Goal: Task Accomplishment & Management: Complete application form

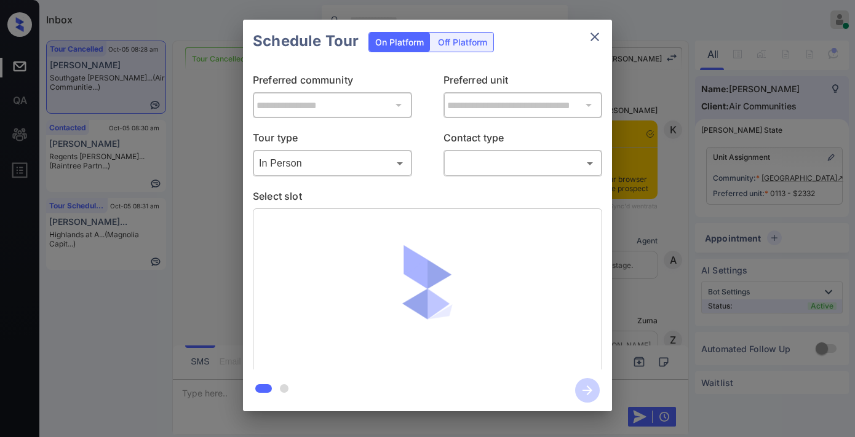
click at [503, 156] on body "Inbox Samantha Soliven Online Set yourself offline Set yourself on break Profil…" at bounding box center [427, 218] width 855 height 437
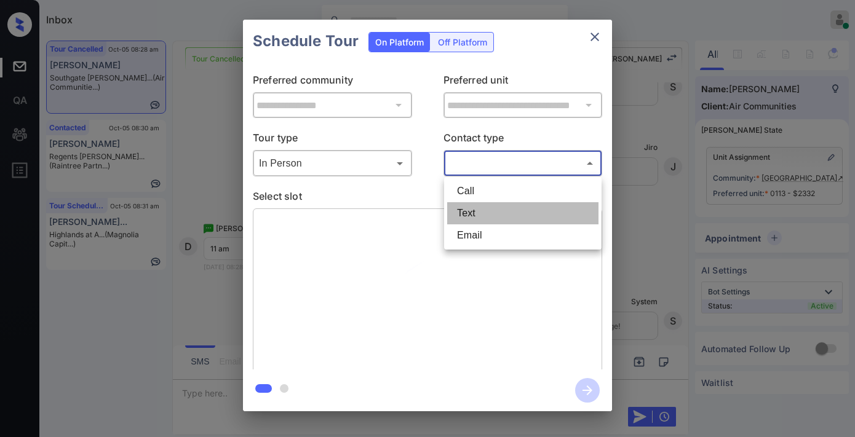
click at [466, 214] on li "Text" at bounding box center [522, 213] width 151 height 22
type input "****"
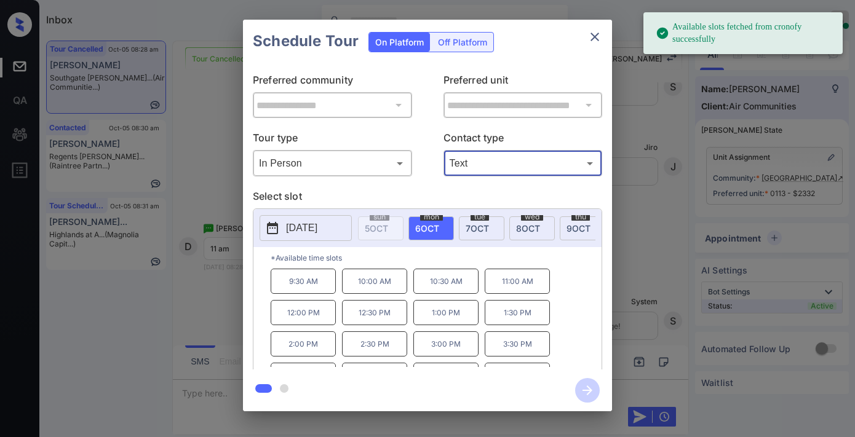
click at [517, 285] on p "11:00 AM" at bounding box center [517, 281] width 65 height 25
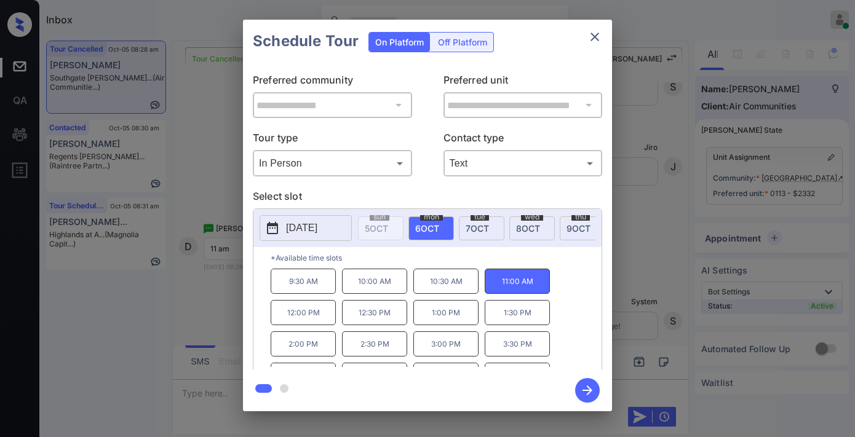
click at [582, 389] on icon "button" at bounding box center [587, 390] width 25 height 25
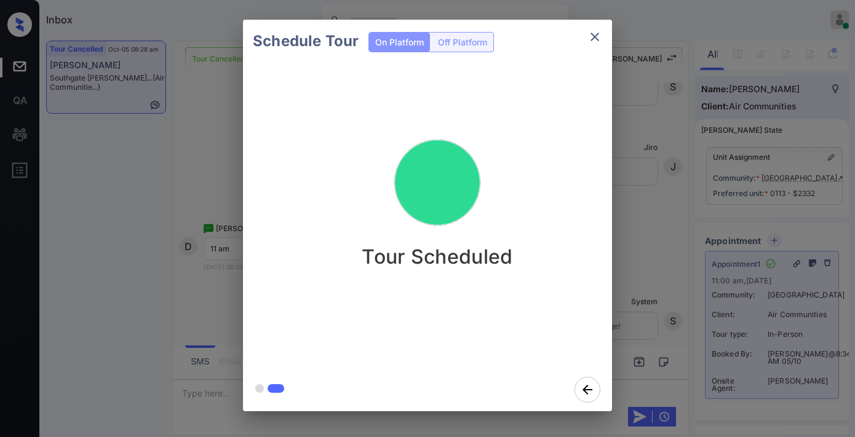
click at [589, 34] on icon "close" at bounding box center [594, 37] width 15 height 15
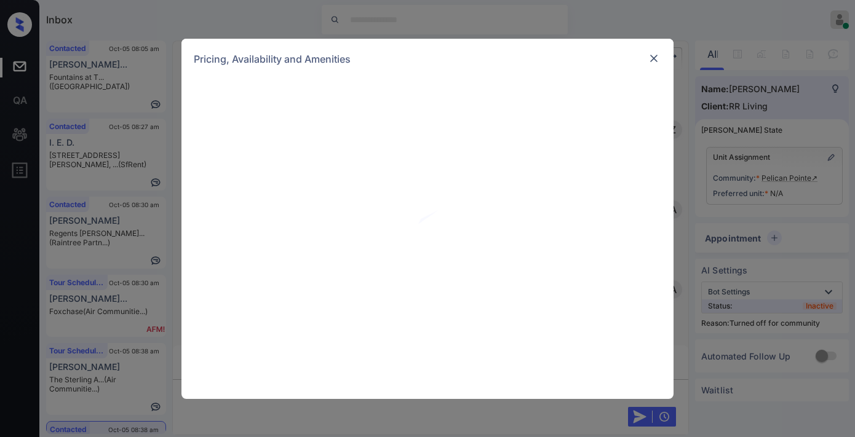
scroll to position [615, 0]
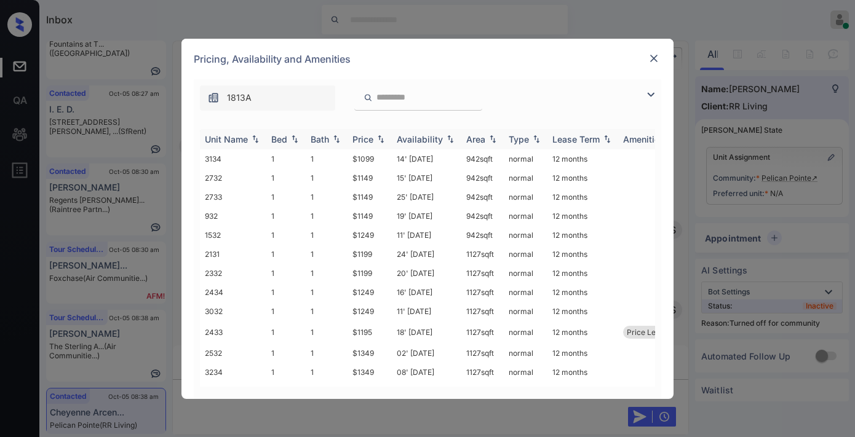
click at [375, 138] on img at bounding box center [381, 139] width 12 height 9
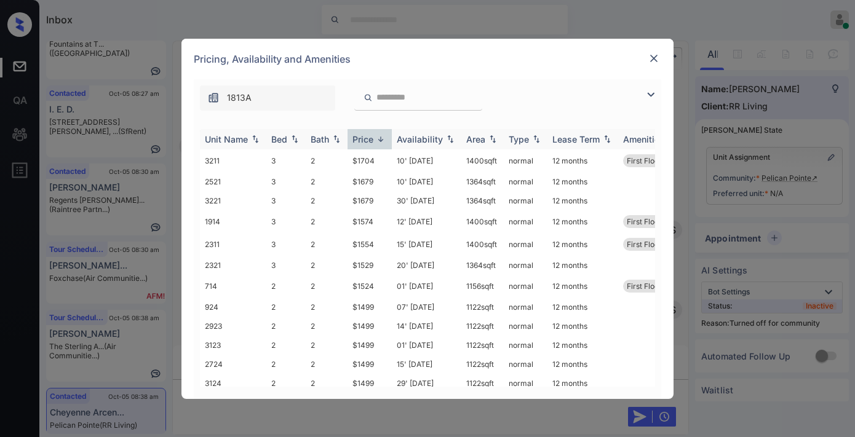
click at [375, 138] on img at bounding box center [381, 139] width 12 height 9
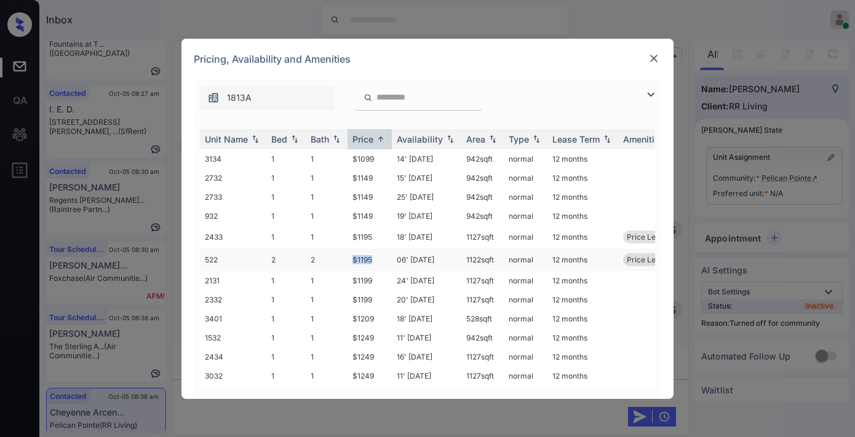
drag, startPoint x: 378, startPoint y: 253, endPoint x: 339, endPoint y: 253, distance: 38.8
click at [339, 253] on tr "522 2 2 $1195 06' Aug 25 1122 sqft normal 12 months Price Leader" at bounding box center [521, 260] width 643 height 23
copy tr "$1195"
click at [402, 254] on td "06' Aug 25" at bounding box center [427, 260] width 70 height 23
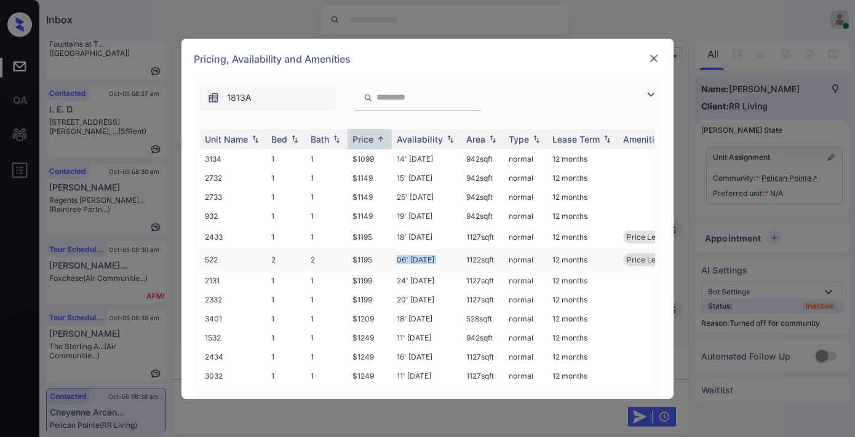
click at [402, 254] on td "06' Aug 25" at bounding box center [427, 260] width 70 height 23
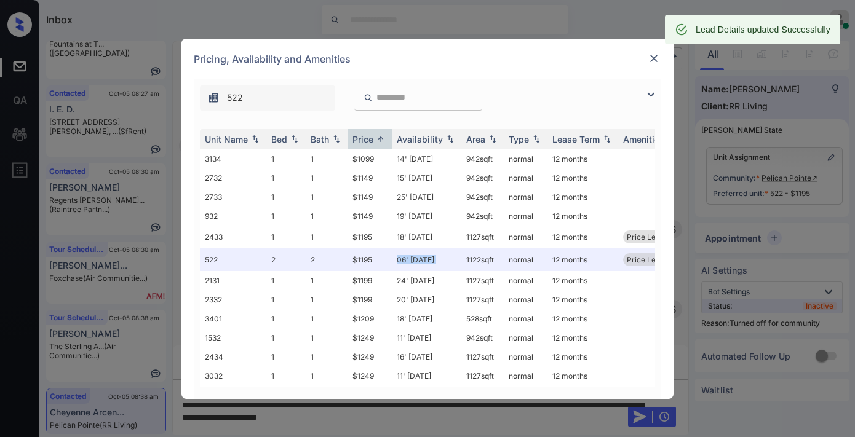
click at [656, 60] on img at bounding box center [654, 58] width 12 height 12
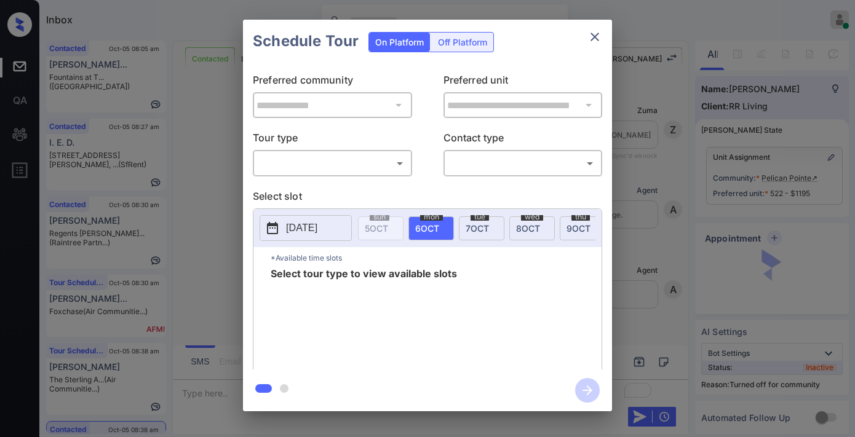
click at [364, 169] on body "Inbox Samantha Soliven Online Set yourself offline Set yourself on break Profil…" at bounding box center [427, 218] width 855 height 437
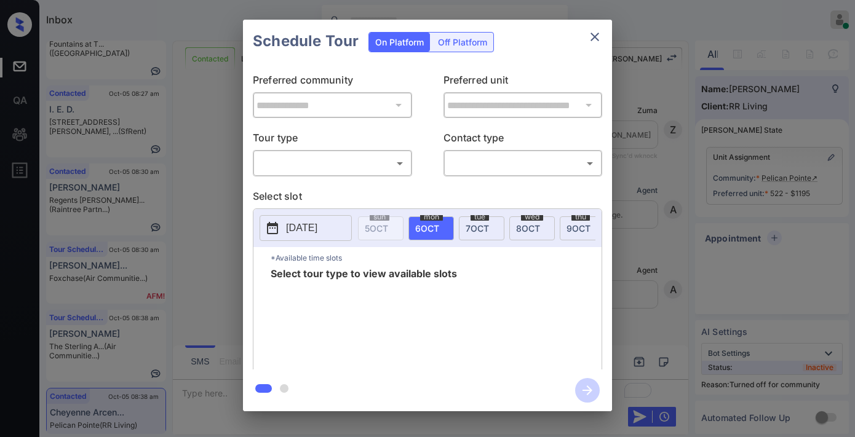
scroll to position [786, 0]
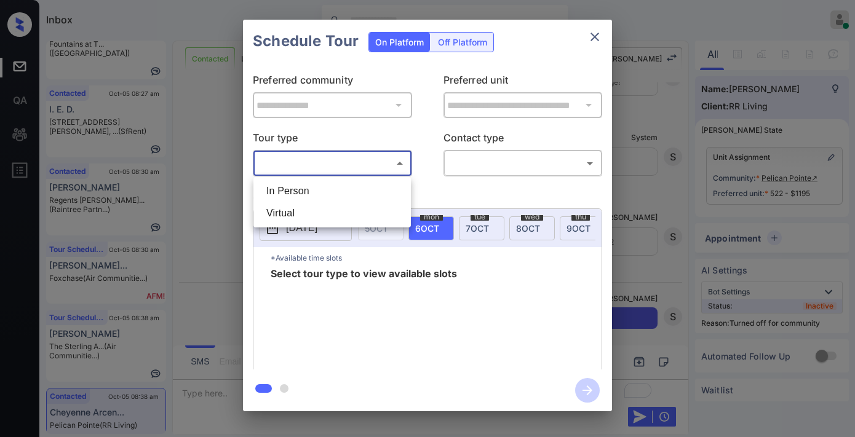
click at [360, 197] on li "In Person" at bounding box center [332, 191] width 151 height 22
type input "********"
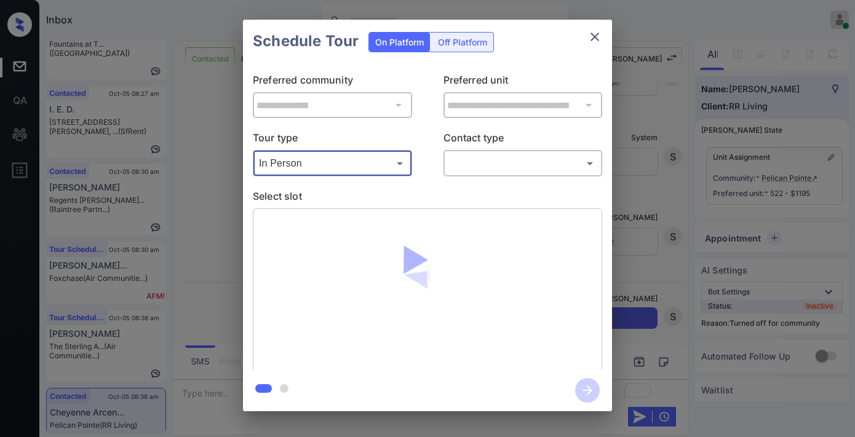
click at [491, 159] on body "Inbox Samantha Soliven Online Set yourself offline Set yourself on break Profil…" at bounding box center [427, 218] width 855 height 437
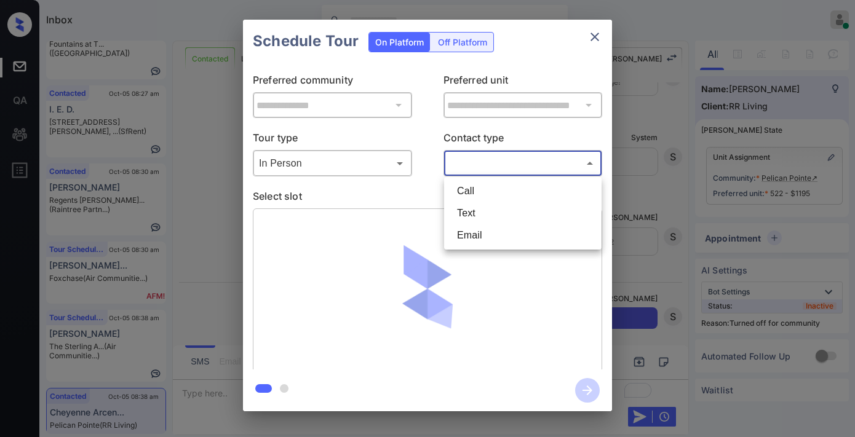
click at [486, 223] on li "Text" at bounding box center [522, 213] width 151 height 22
type input "****"
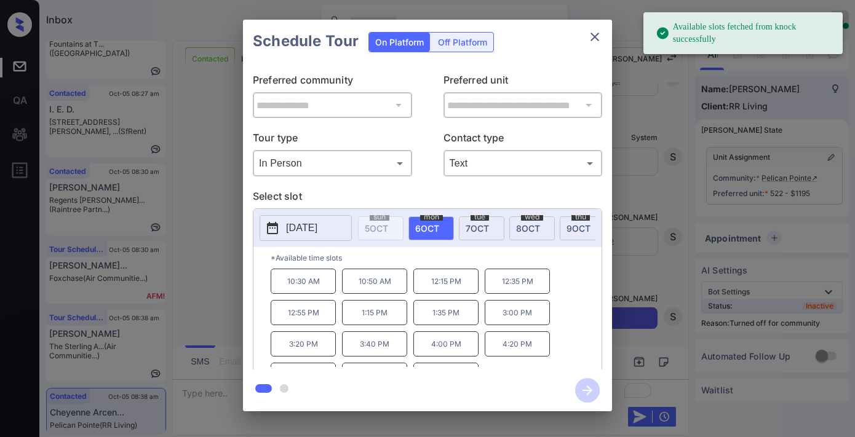
click at [292, 236] on button "[DATE]" at bounding box center [306, 228] width 92 height 26
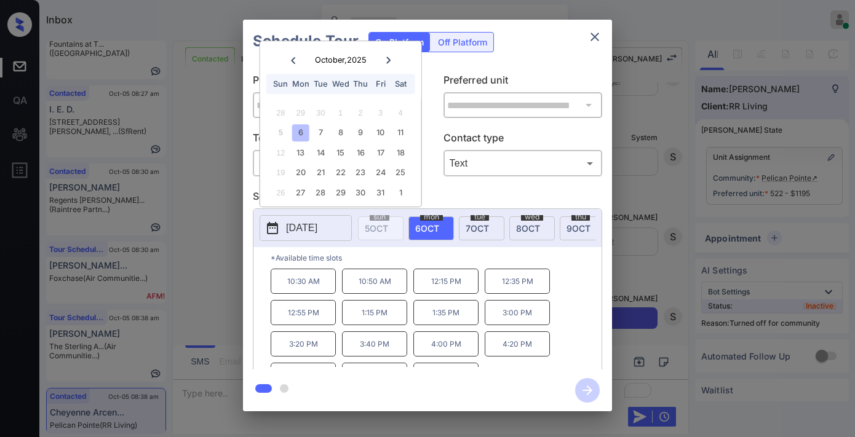
scroll to position [21, 0]
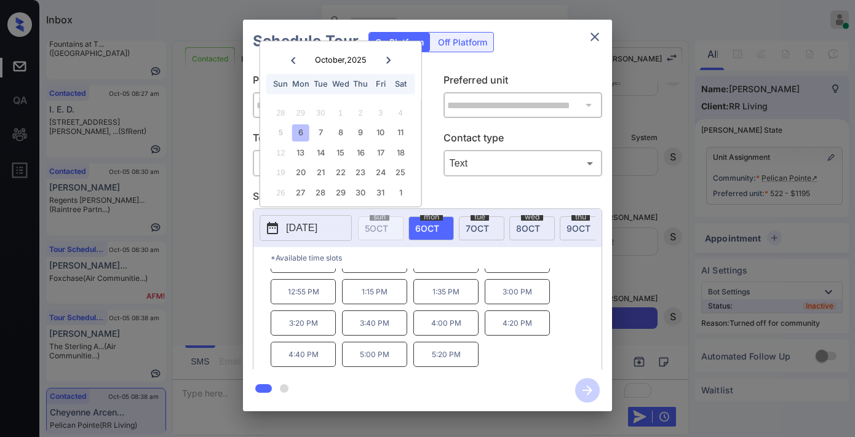
click at [594, 33] on icon "close" at bounding box center [594, 37] width 15 height 15
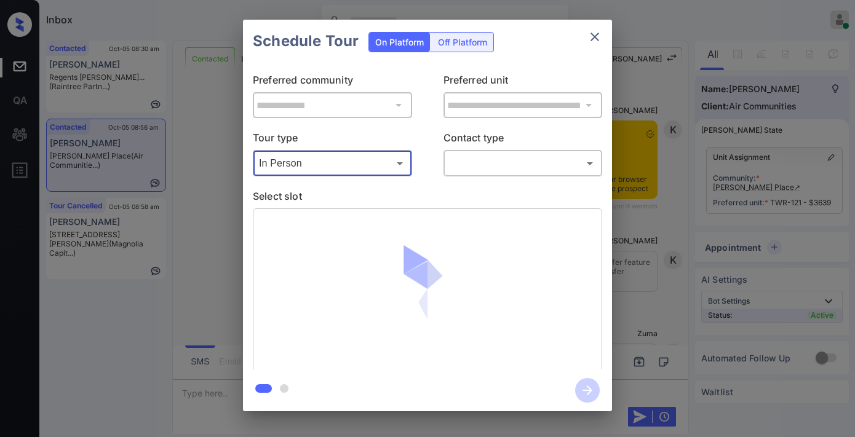
click at [515, 162] on body "Inbox [PERSON_NAME] Online Set yourself offline Set yourself on break Profile S…" at bounding box center [427, 218] width 855 height 437
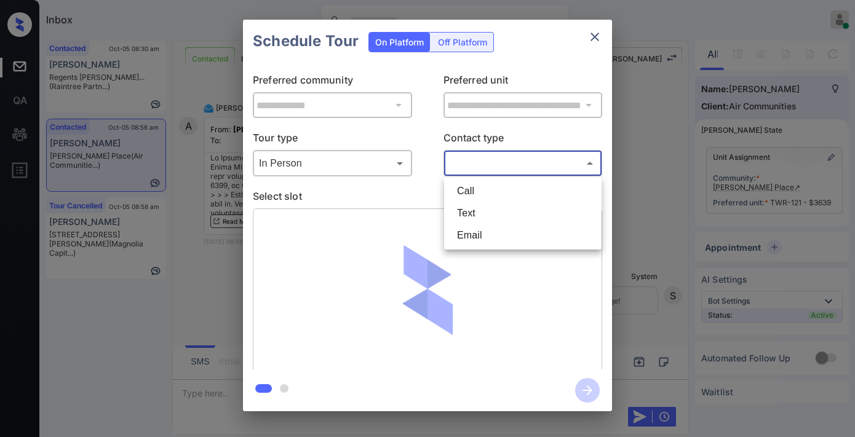
click at [495, 232] on li "Email" at bounding box center [522, 236] width 151 height 22
type input "*****"
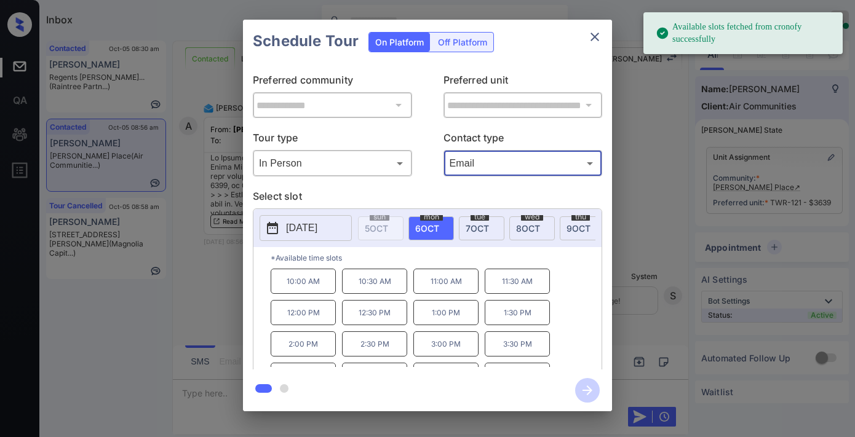
click at [308, 292] on p "10:00 AM" at bounding box center [303, 281] width 65 height 25
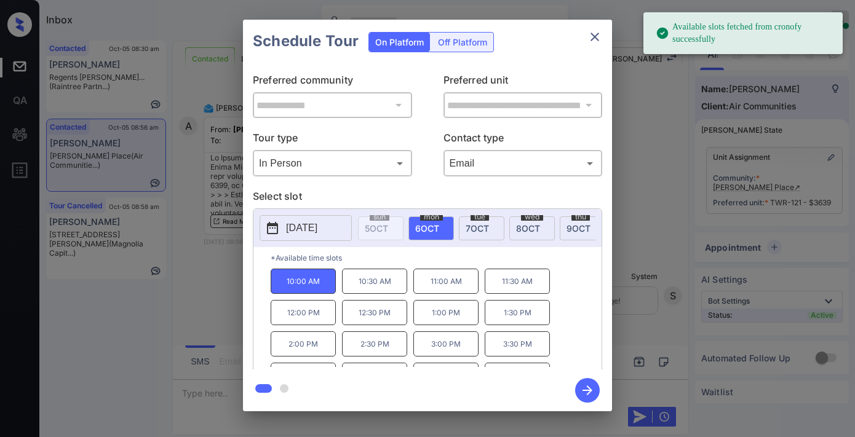
click at [595, 388] on icon "button" at bounding box center [587, 390] width 25 height 25
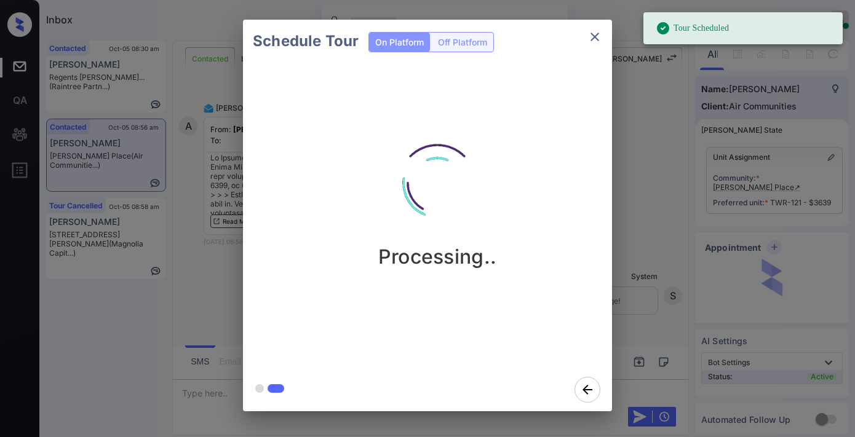
click at [597, 30] on icon "close" at bounding box center [594, 37] width 15 height 15
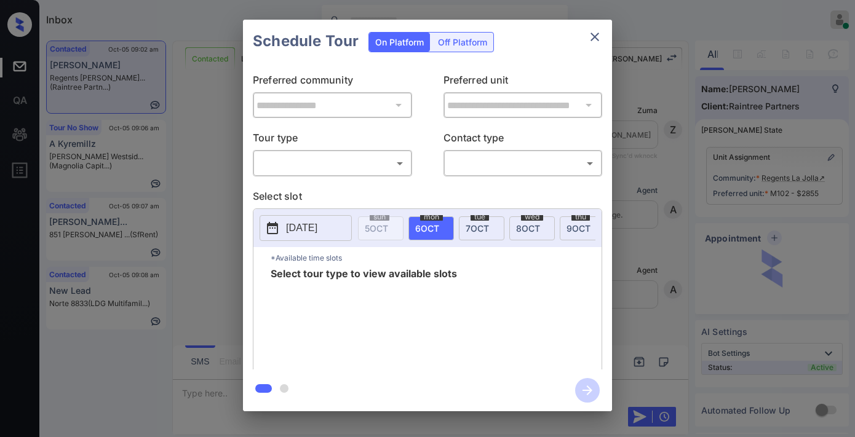
click at [329, 156] on body "Inbox [PERSON_NAME] Online Set yourself offline Set yourself on break Profile S…" at bounding box center [427, 218] width 855 height 437
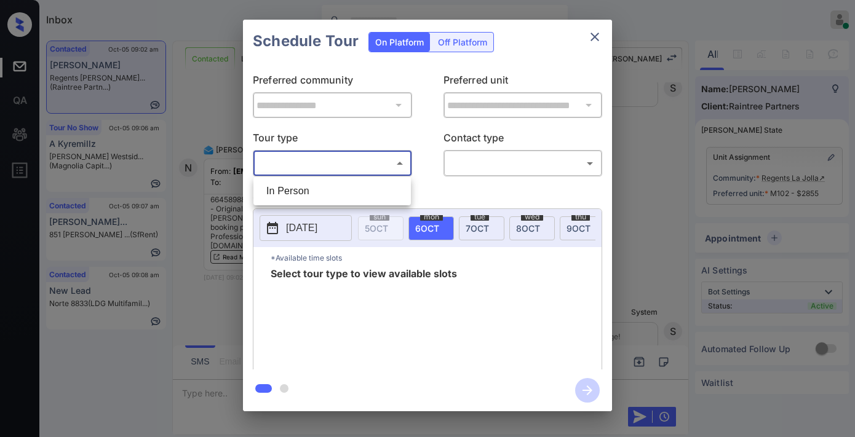
click at [342, 170] on body "Inbox [PERSON_NAME] Online Set yourself offline Set yourself on break Profile S…" at bounding box center [427, 218] width 855 height 437
click at [341, 183] on li "In Person" at bounding box center [332, 191] width 151 height 22
type input "********"
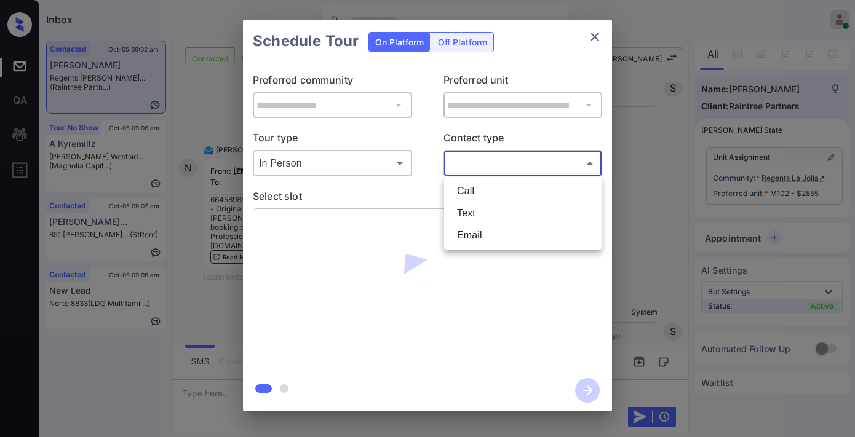
click at [495, 165] on body "Inbox [PERSON_NAME] Online Set yourself offline Set yourself on break Profile S…" at bounding box center [427, 218] width 855 height 437
click at [491, 233] on li "Email" at bounding box center [522, 236] width 151 height 22
type input "*****"
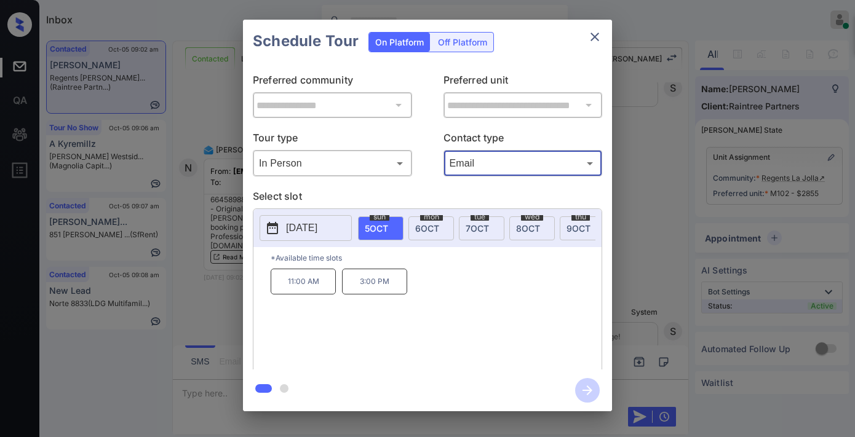
click at [597, 36] on icon "close" at bounding box center [594, 37] width 15 height 15
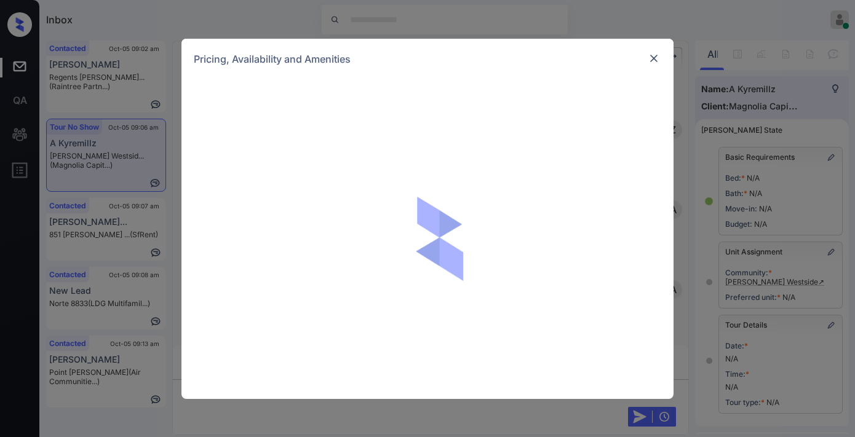
scroll to position [9478, 0]
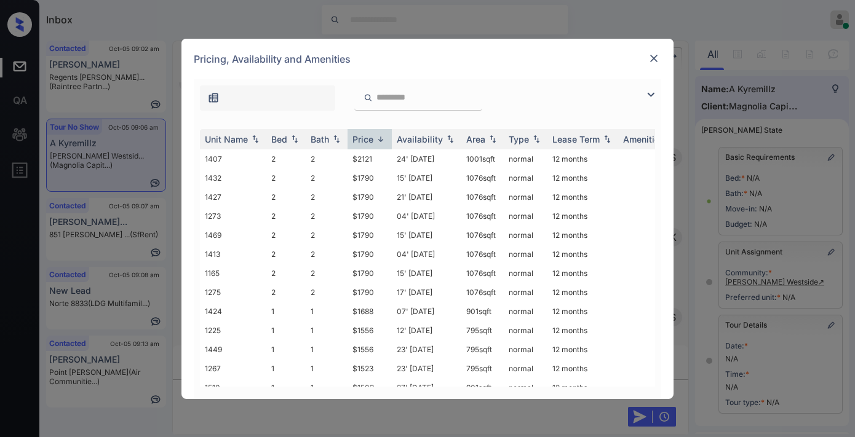
click at [362, 145] on th "Price" at bounding box center [370, 139] width 44 height 20
click at [651, 93] on img at bounding box center [650, 94] width 15 height 15
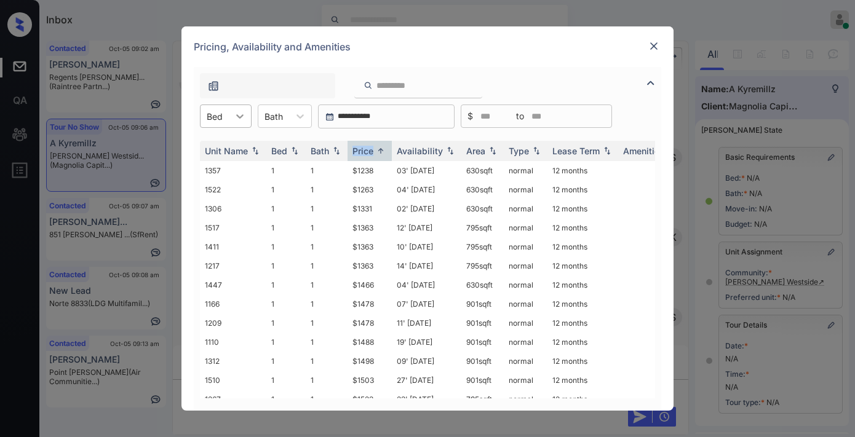
click at [231, 124] on div at bounding box center [240, 116] width 22 height 22
click at [229, 162] on div "2" at bounding box center [226, 168] width 52 height 22
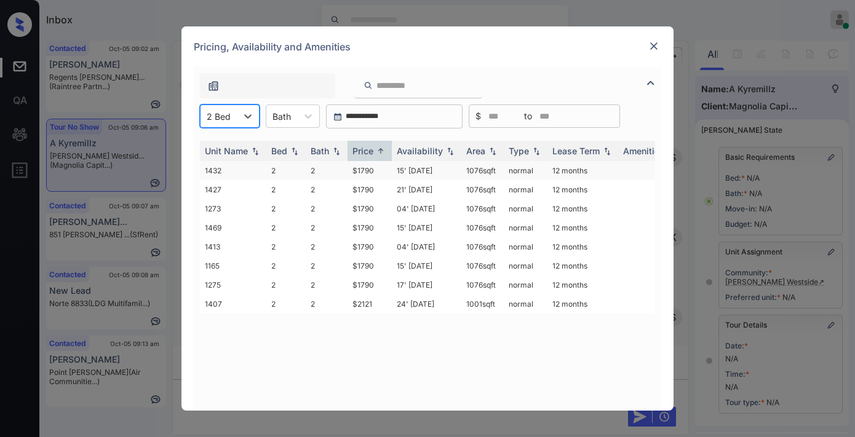
click at [378, 168] on td "$1790" at bounding box center [370, 170] width 44 height 19
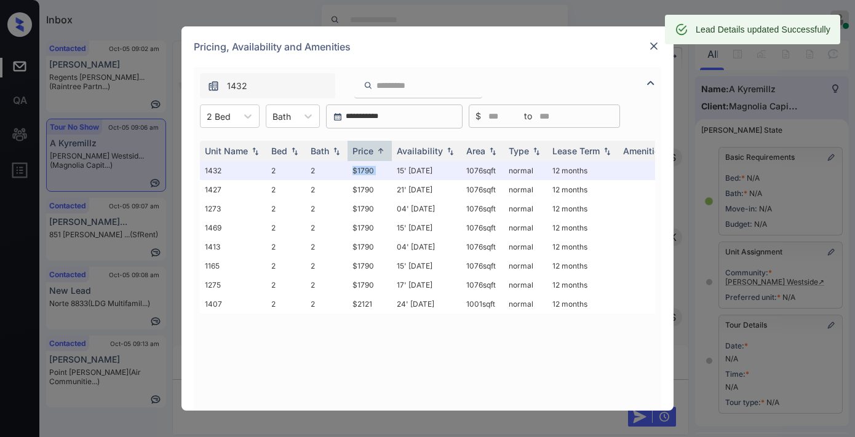
click at [654, 46] on img at bounding box center [654, 46] width 12 height 12
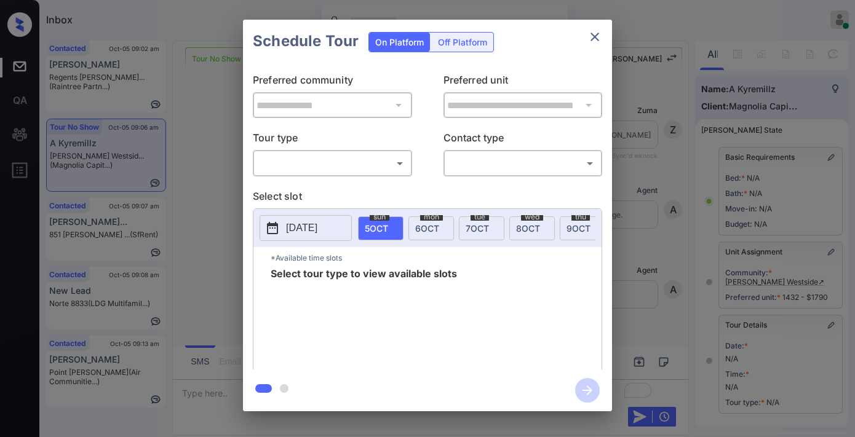
scroll to position [205, 0]
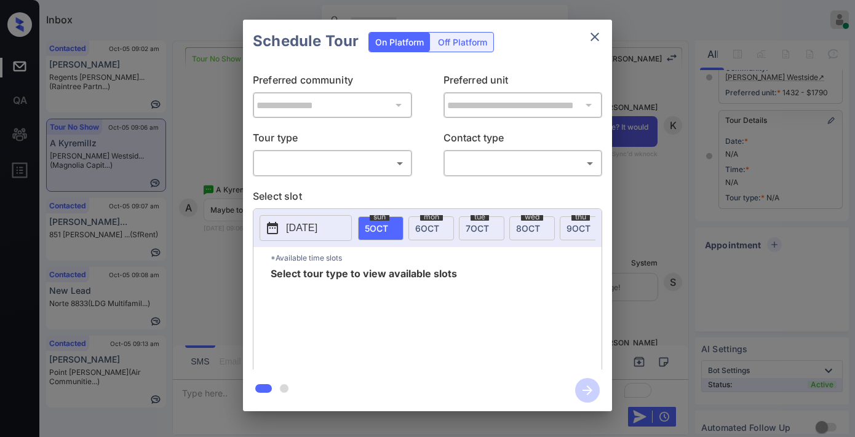
click at [325, 161] on body "Inbox Samantha Soliven Online Set yourself offline Set yourself on break Profil…" at bounding box center [427, 218] width 855 height 437
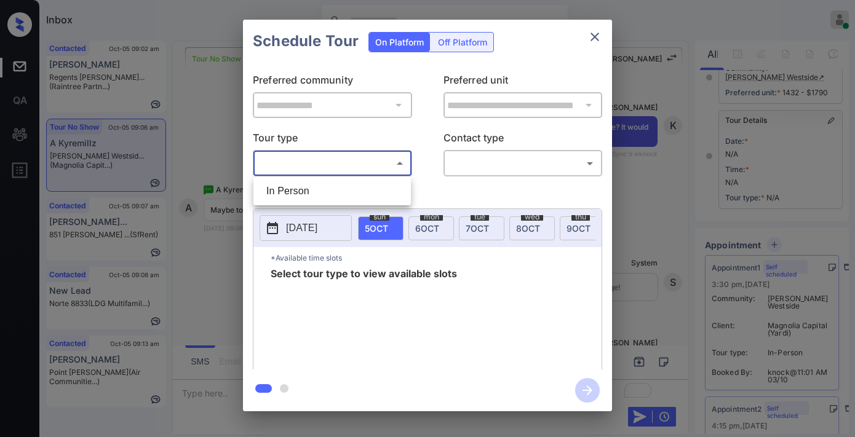
click at [328, 180] on li "In Person" at bounding box center [332, 191] width 151 height 22
type input "********"
click at [518, 161] on div at bounding box center [427, 218] width 855 height 437
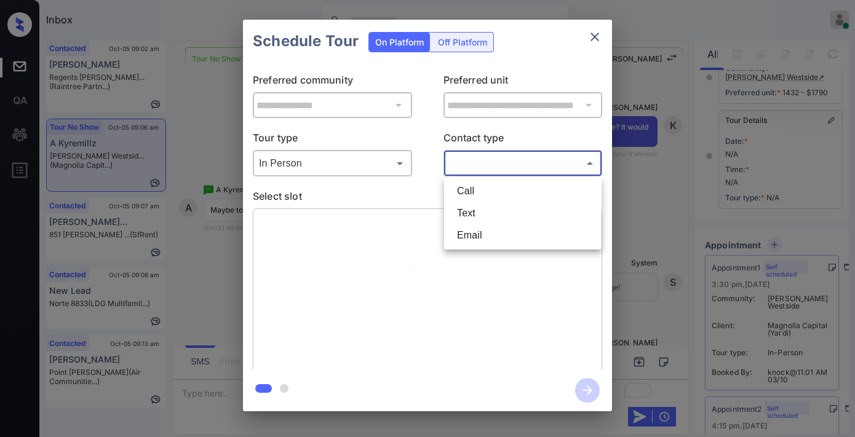
click at [523, 171] on body "Inbox Samantha Soliven Online Set yourself offline Set yourself on break Profil…" at bounding box center [427, 218] width 855 height 437
click at [493, 212] on li "Text" at bounding box center [522, 213] width 151 height 22
type input "****"
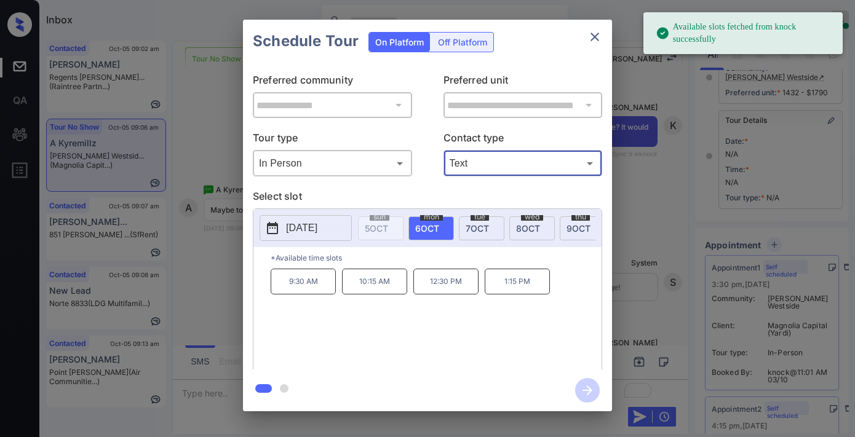
click at [482, 231] on span "7 OCT" at bounding box center [477, 228] width 23 height 10
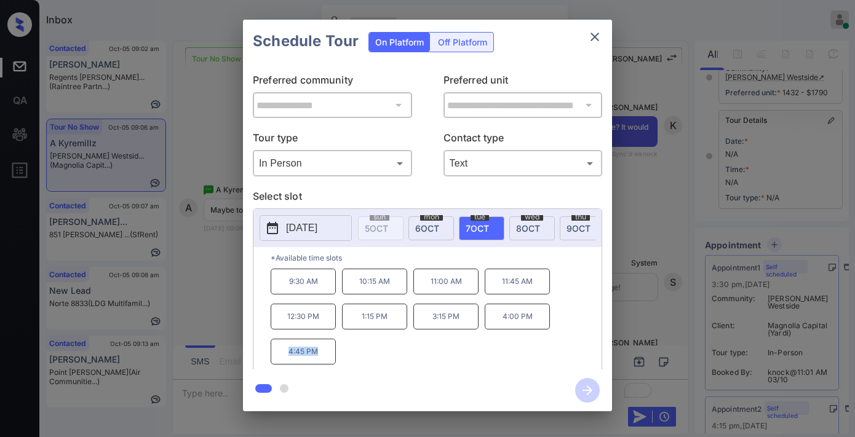
drag, startPoint x: 347, startPoint y: 356, endPoint x: 272, endPoint y: 364, distance: 75.5
click at [272, 364] on div "9:30 AM 10:15 AM 11:00 AM 11:45 AM 12:30 PM 1:15 PM 3:15 PM 4:00 PM 4:45 PM" at bounding box center [436, 318] width 331 height 98
copy p "4:45 PM"
click at [592, 25] on button "close" at bounding box center [595, 37] width 25 height 25
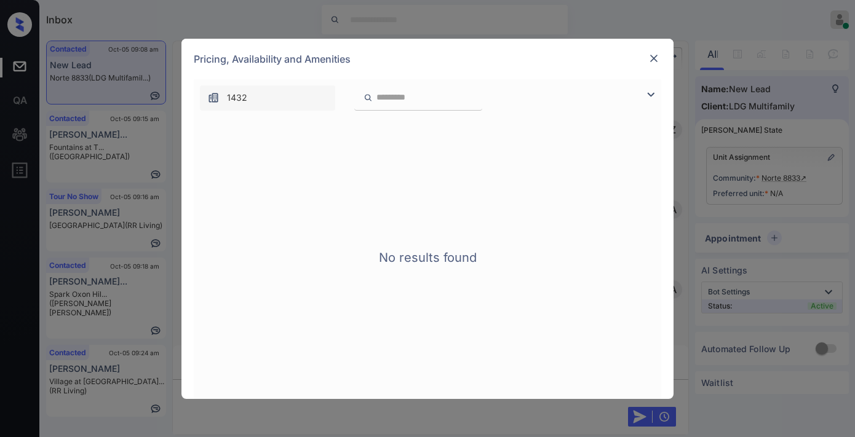
scroll to position [478, 0]
click at [653, 55] on img at bounding box center [654, 58] width 12 height 12
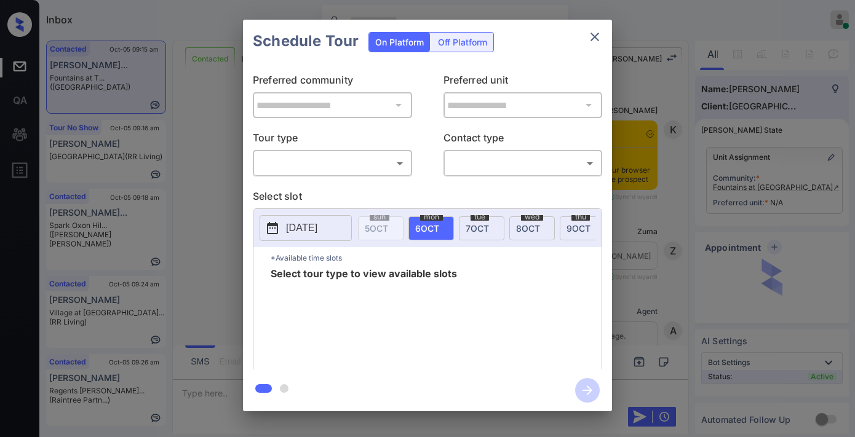
click at [300, 170] on body "Inbox [PERSON_NAME] Online Set yourself offline Set yourself on break Profile S…" at bounding box center [427, 218] width 855 height 437
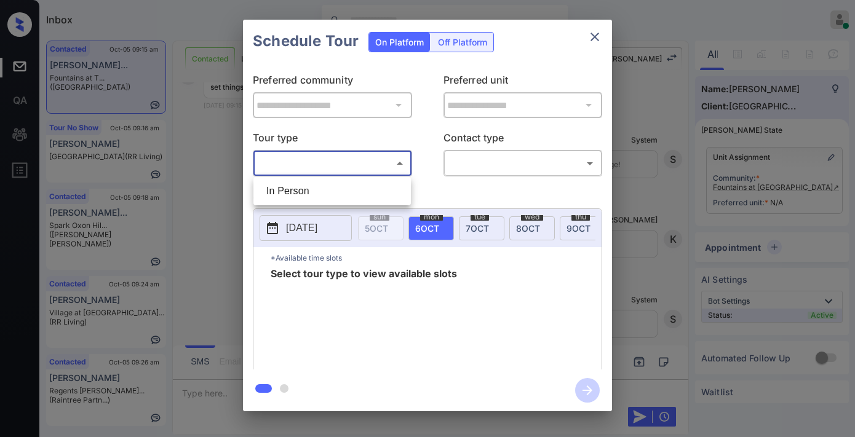
click at [592, 32] on div at bounding box center [427, 218] width 855 height 437
click at [592, 36] on icon "close" at bounding box center [594, 37] width 15 height 15
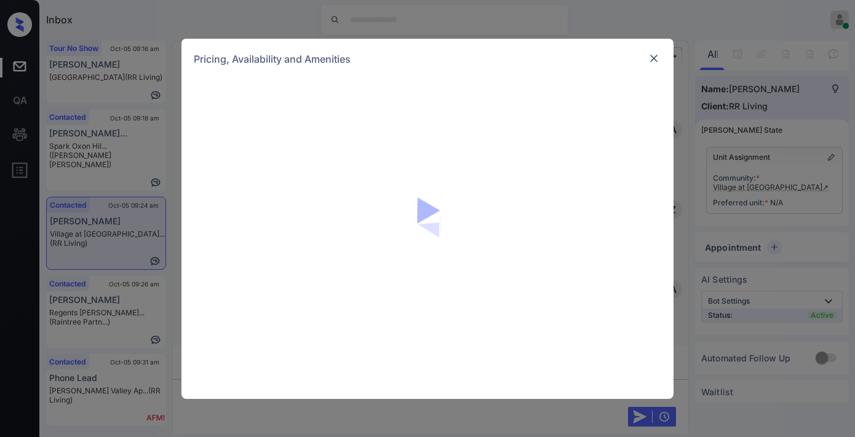
scroll to position [888, 0]
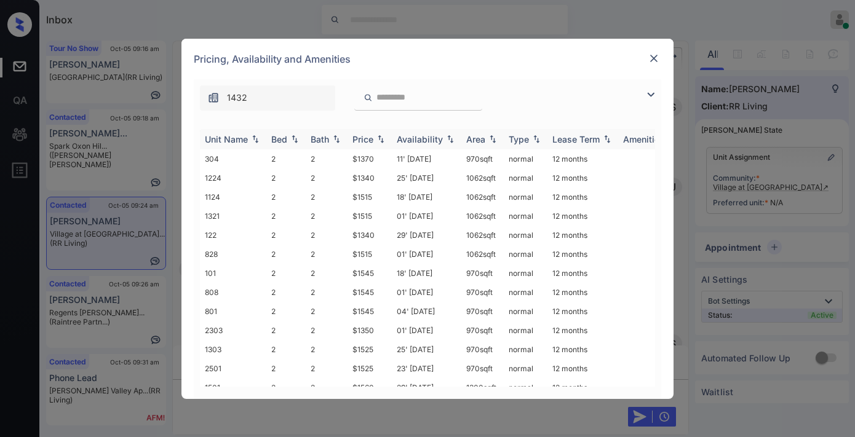
click at [366, 131] on th "Price" at bounding box center [370, 139] width 44 height 20
click at [369, 137] on div "Price" at bounding box center [362, 139] width 21 height 10
click at [392, 160] on td "25' [DATE]" at bounding box center [427, 158] width 70 height 19
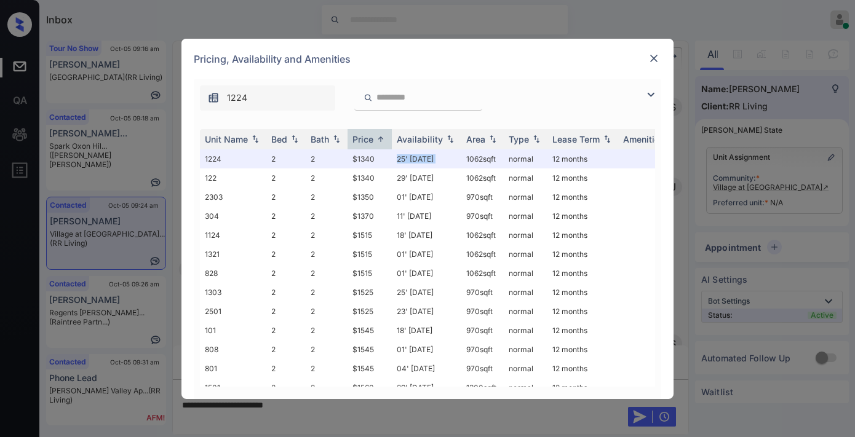
click at [653, 53] on img at bounding box center [654, 58] width 12 height 12
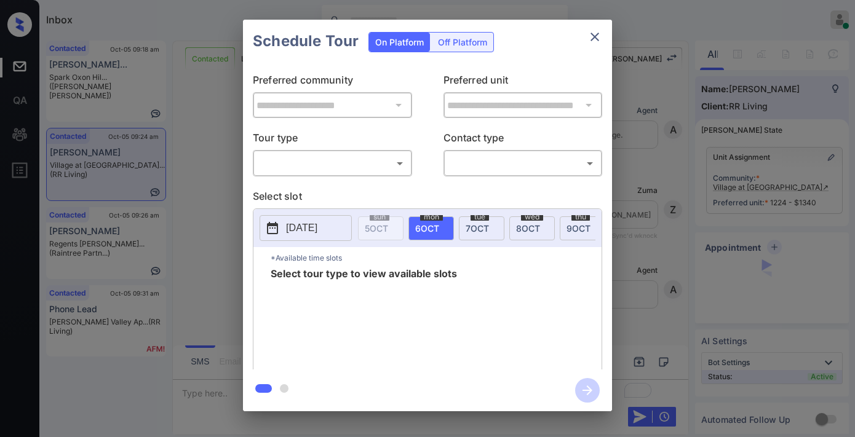
click at [390, 161] on body "Inbox [PERSON_NAME] Online Set yourself offline Set yourself on break Profile S…" at bounding box center [427, 218] width 855 height 437
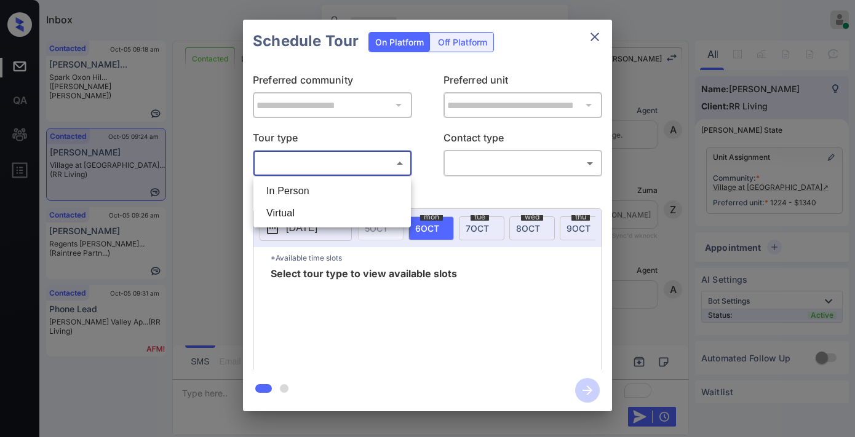
scroll to position [2295, 0]
click at [380, 194] on li "In Person" at bounding box center [332, 191] width 151 height 22
type input "********"
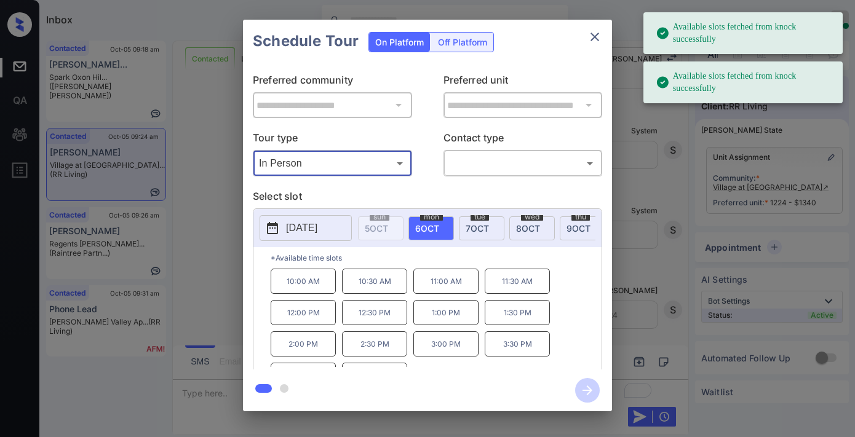
click at [525, 228] on span "8 OCT" at bounding box center [528, 228] width 24 height 10
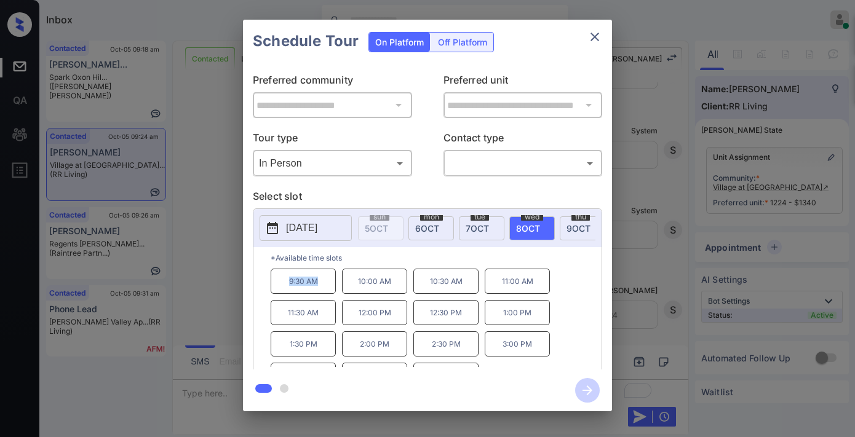
drag, startPoint x: 322, startPoint y: 288, endPoint x: 247, endPoint y: 288, distance: 75.0
click at [247, 288] on div "**********" at bounding box center [427, 216] width 369 height 307
copy p "9:30 AM"
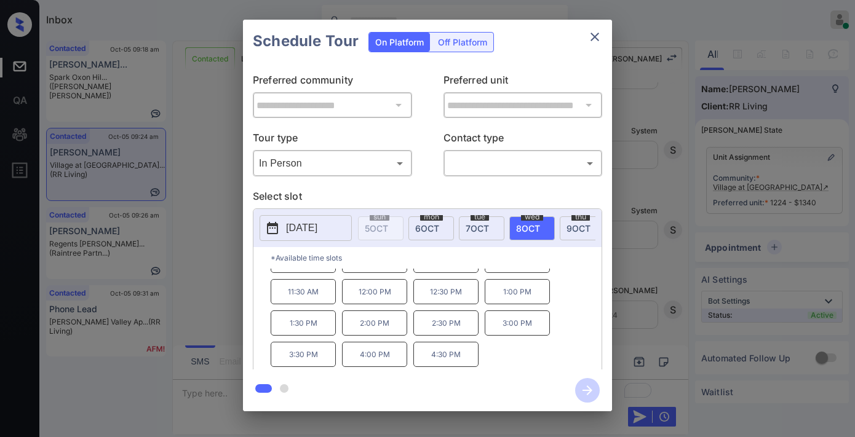
click at [600, 34] on icon "close" at bounding box center [594, 37] width 15 height 15
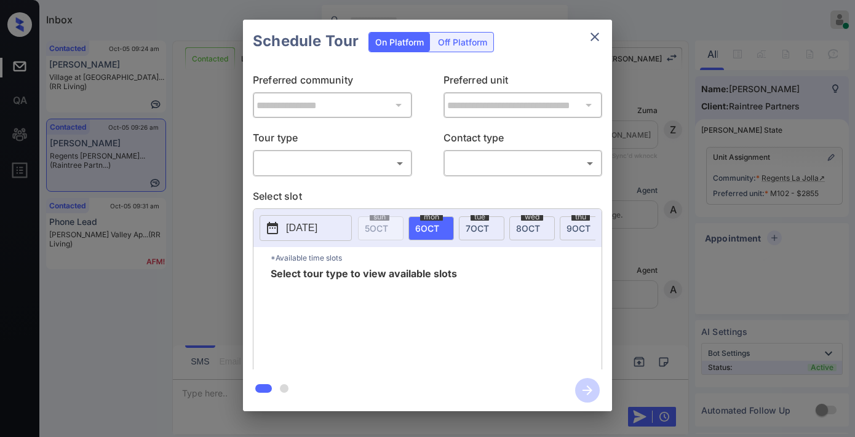
click at [377, 168] on body "Inbox [PERSON_NAME] Online Set yourself offline Set yourself on break Profile S…" at bounding box center [427, 218] width 855 height 437
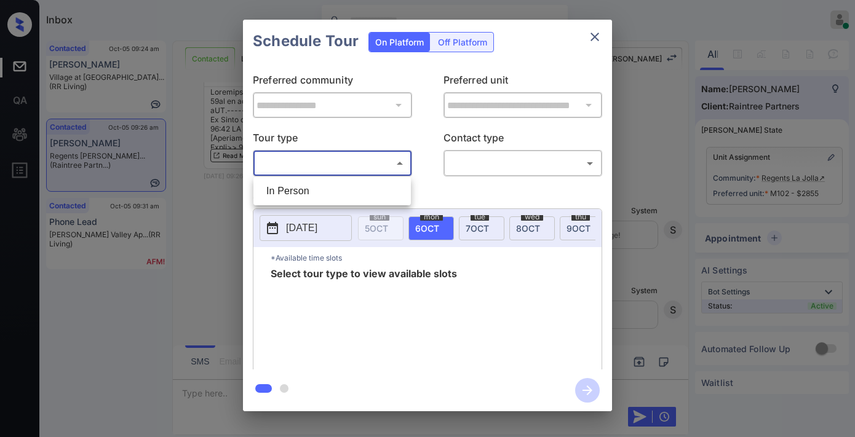
click at [379, 188] on li "In Person" at bounding box center [332, 191] width 151 height 22
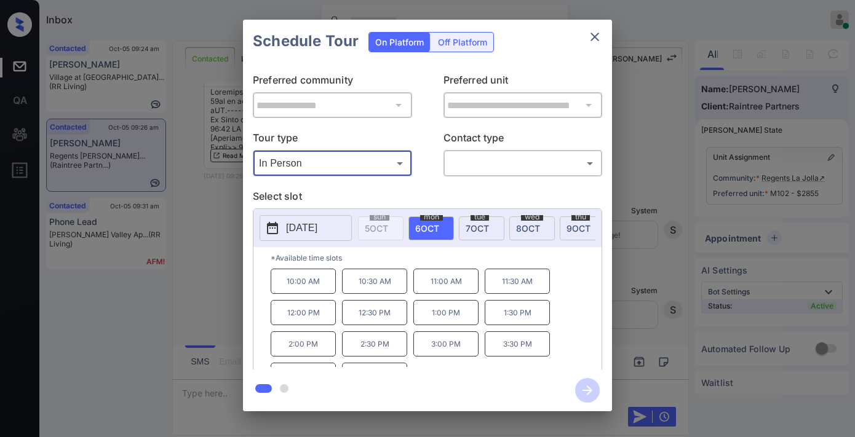
type input "********"
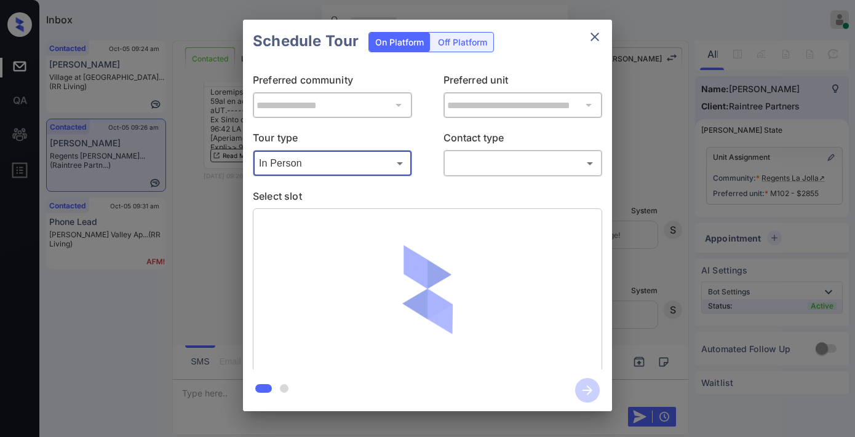
click at [514, 151] on div "​ ​" at bounding box center [522, 163] width 159 height 26
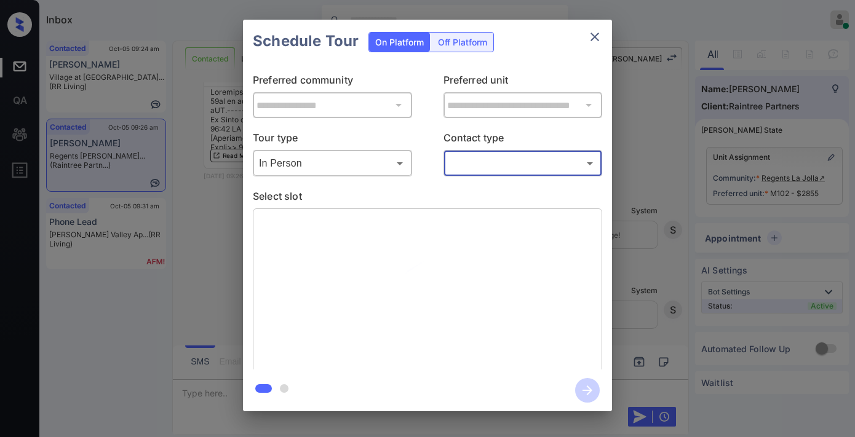
click at [520, 172] on body "Inbox Samantha Soliven Online Set yourself offline Set yourself on break Profil…" at bounding box center [427, 218] width 855 height 437
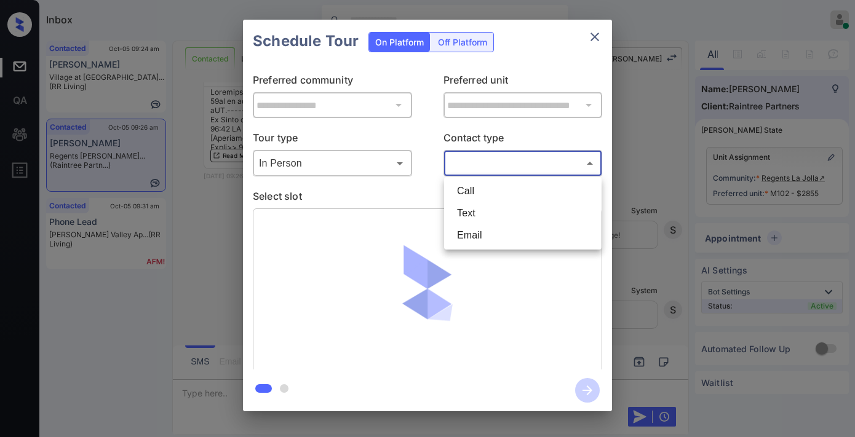
click at [519, 228] on li "Email" at bounding box center [522, 236] width 151 height 22
type input "*****"
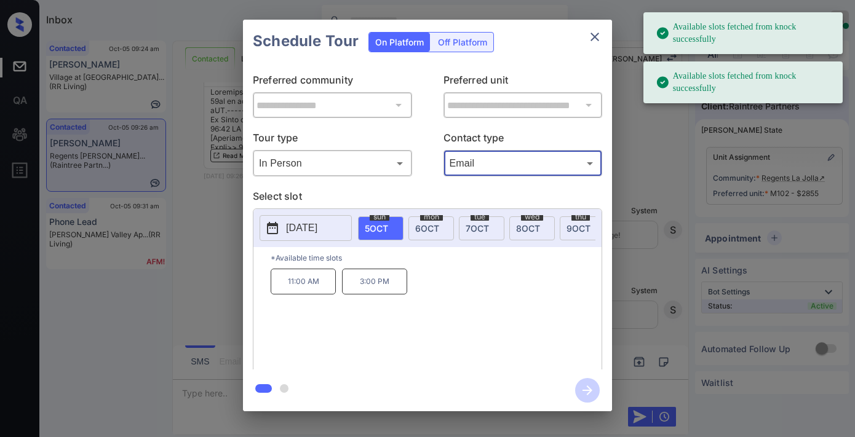
click at [434, 226] on span "6 OCT" at bounding box center [427, 228] width 24 height 10
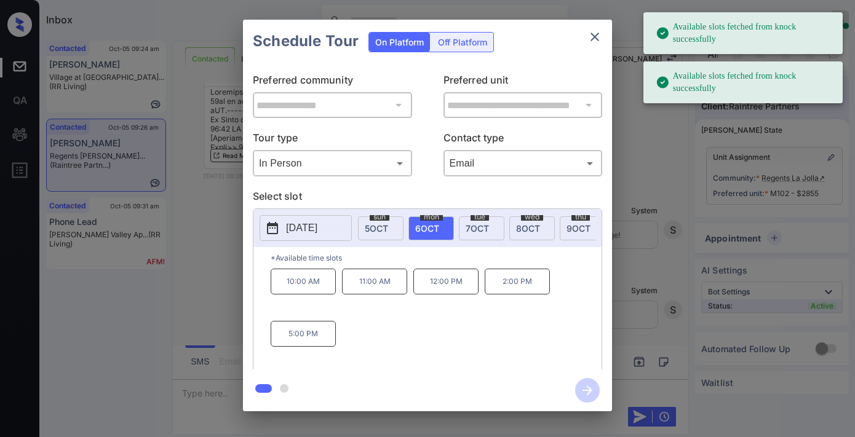
click at [379, 290] on p "11:00 AM" at bounding box center [374, 282] width 65 height 26
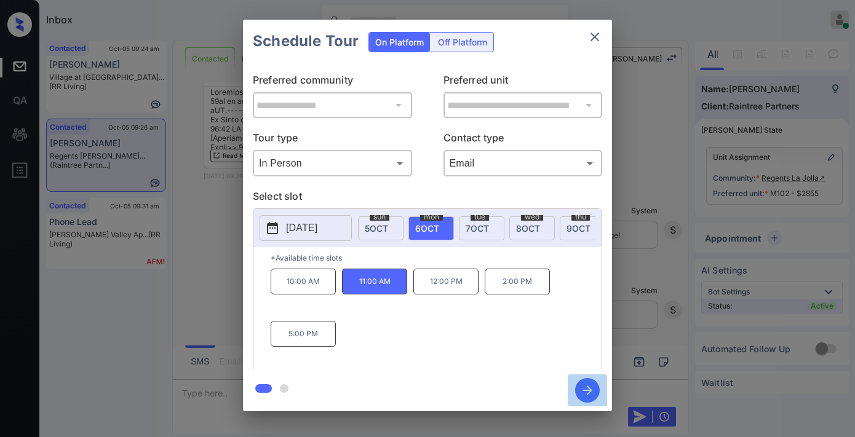
click at [589, 381] on icon "button" at bounding box center [587, 390] width 25 height 25
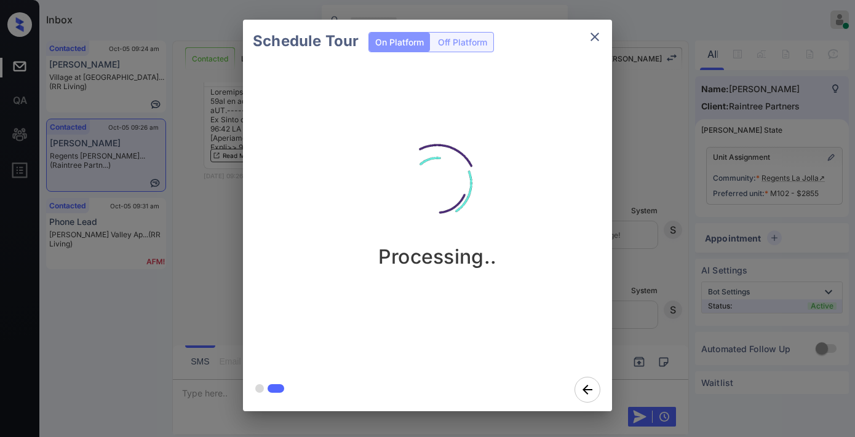
scroll to position [3926, 0]
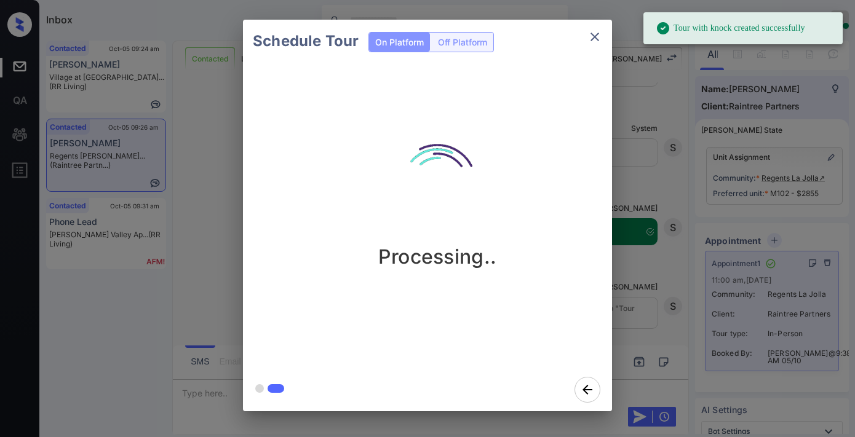
click at [595, 38] on icon "close" at bounding box center [594, 37] width 15 height 15
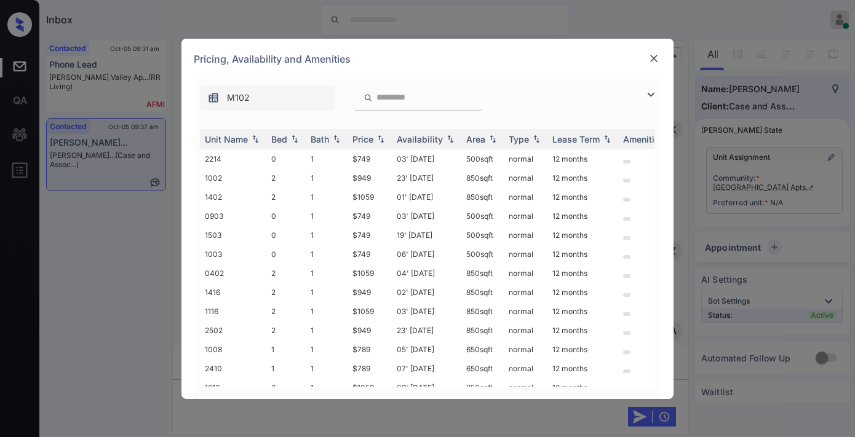
scroll to position [909, 0]
click at [373, 140] on div "Price" at bounding box center [369, 139] width 34 height 10
click at [659, 56] on img at bounding box center [654, 58] width 12 height 12
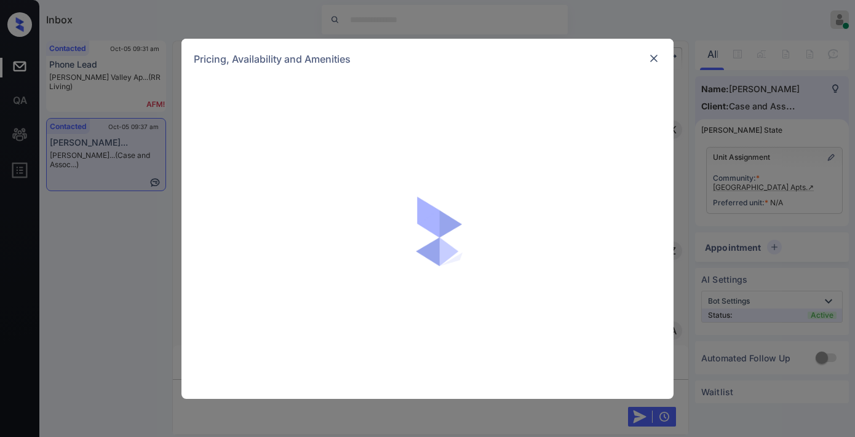
scroll to position [909, 0]
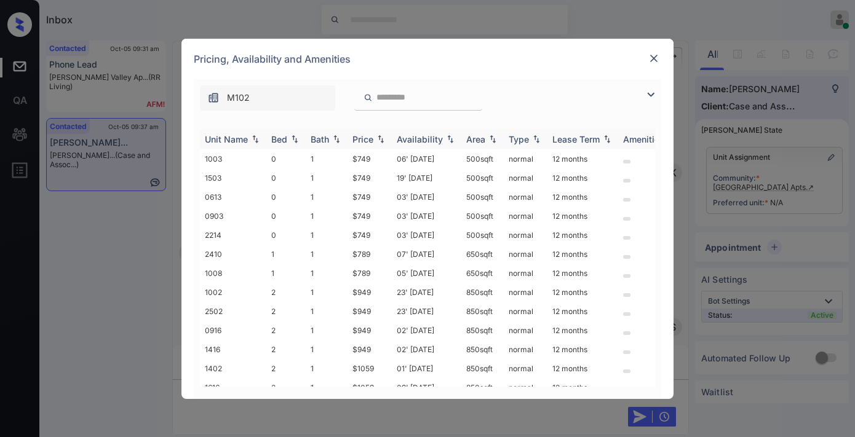
click at [378, 140] on img at bounding box center [381, 139] width 12 height 9
drag, startPoint x: 346, startPoint y: 253, endPoint x: 333, endPoint y: 250, distance: 13.4
click at [333, 250] on tr "2410 1 1 $789 07' [DATE] 650 sqft normal 12 months" at bounding box center [521, 254] width 643 height 19
copy tr "$789"
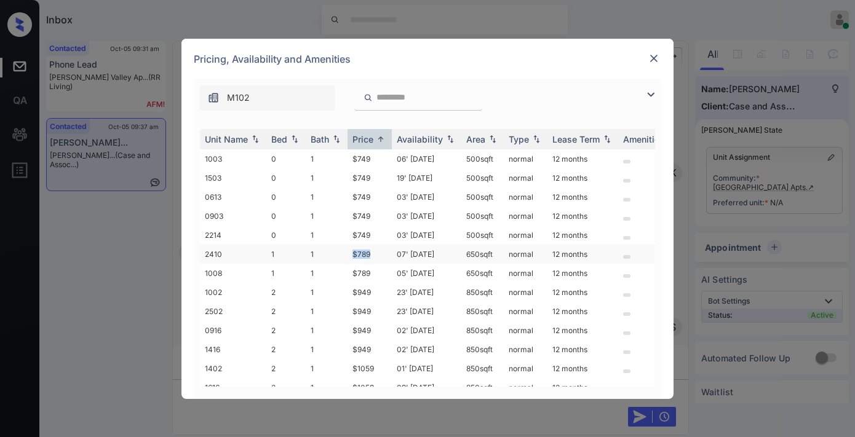
click at [379, 247] on td "$789" at bounding box center [370, 254] width 44 height 19
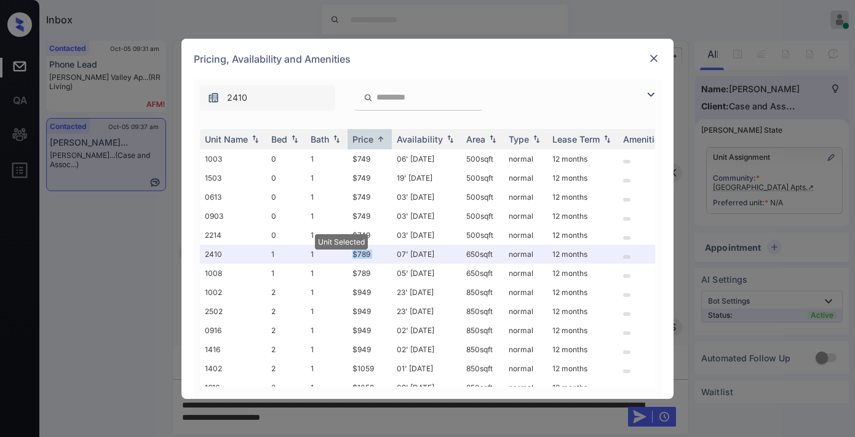
click at [651, 62] on img at bounding box center [654, 58] width 12 height 12
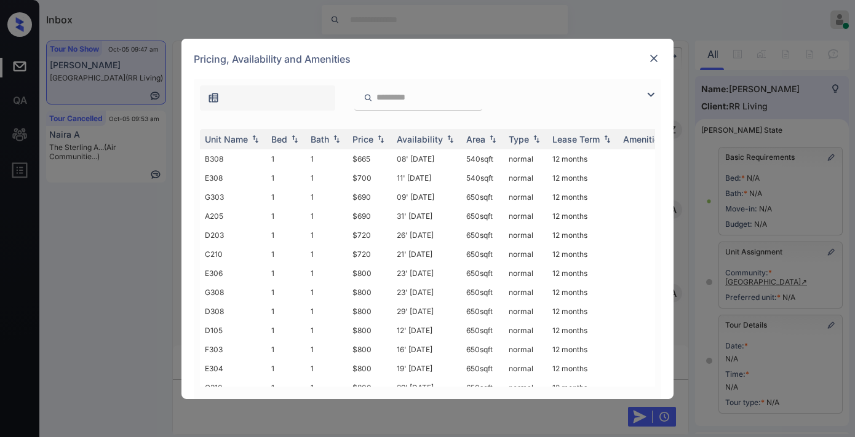
scroll to position [68, 0]
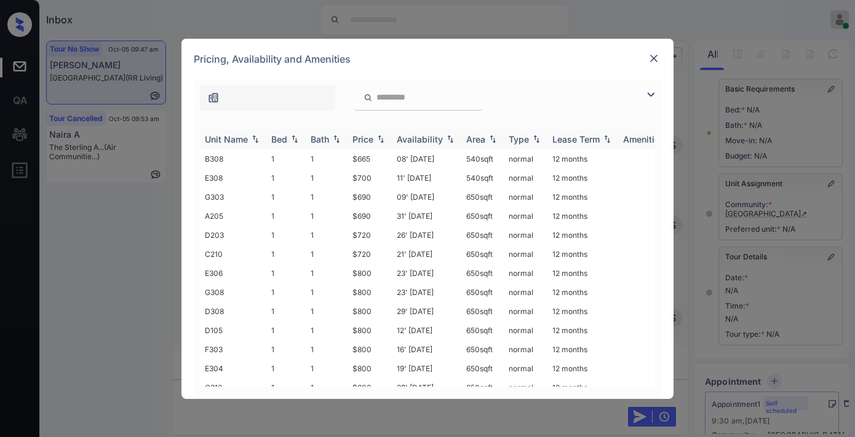
click at [380, 135] on img at bounding box center [381, 139] width 12 height 9
click at [370, 151] on td "$665" at bounding box center [370, 158] width 44 height 19
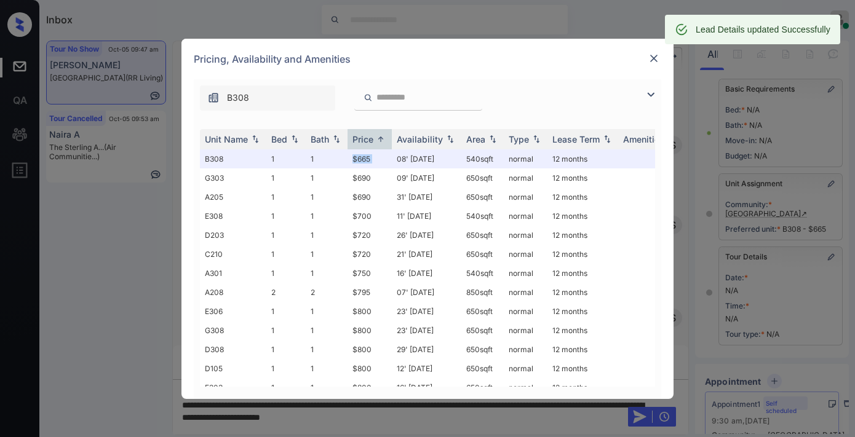
click at [653, 55] on img at bounding box center [654, 58] width 12 height 12
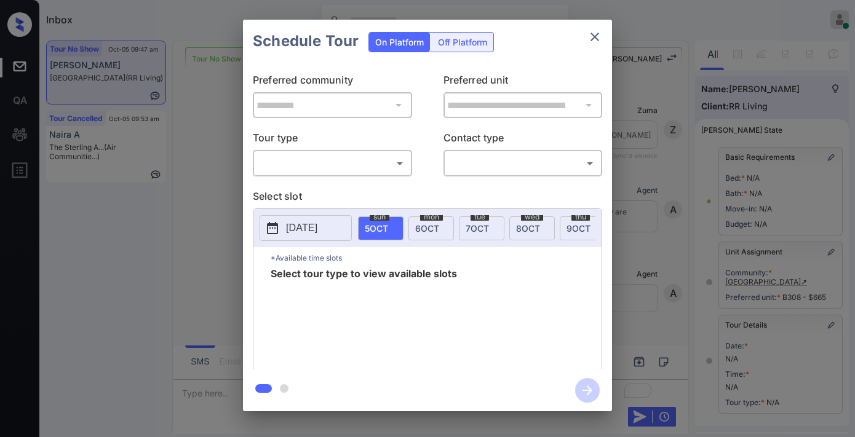
scroll to position [205, 0]
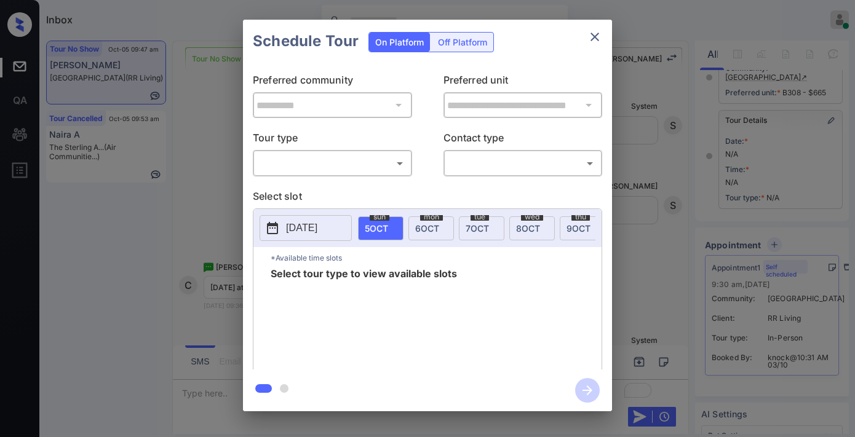
click at [355, 160] on body "Inbox [PERSON_NAME] Online Set yourself offline Set yourself on break Profile S…" at bounding box center [427, 218] width 855 height 437
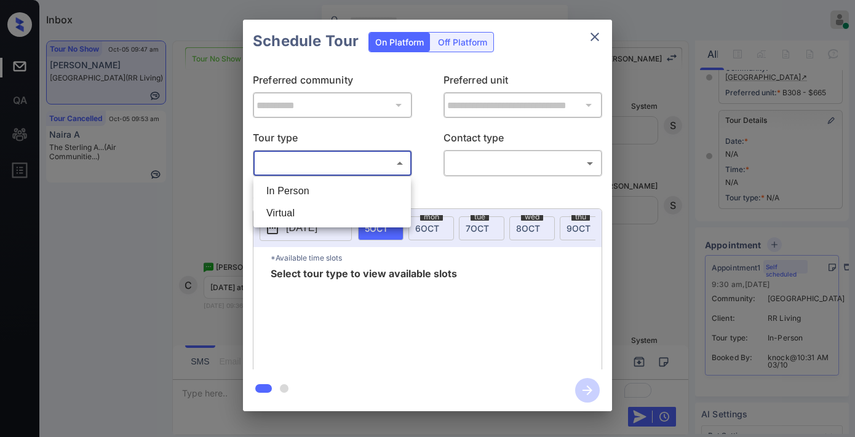
click at [345, 189] on li "In Person" at bounding box center [332, 191] width 151 height 22
type input "********"
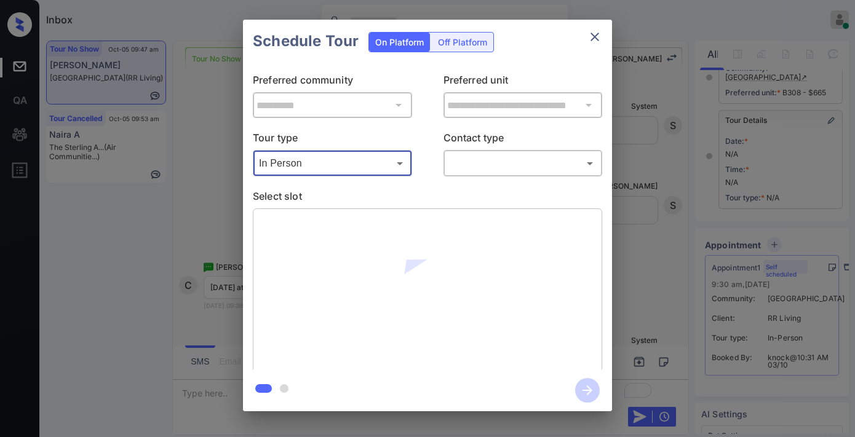
click at [486, 164] on body "Inbox Samantha Soliven Online Set yourself offline Set yourself on break Profil…" at bounding box center [427, 218] width 855 height 437
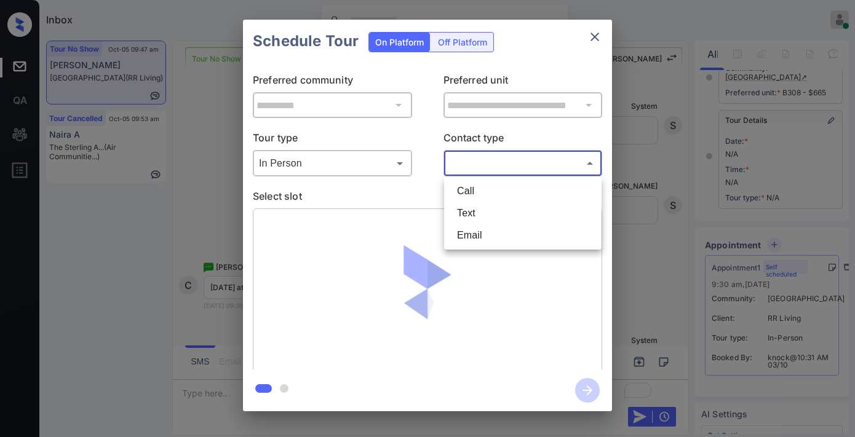
click at [512, 212] on li "Text" at bounding box center [522, 213] width 151 height 22
type input "****"
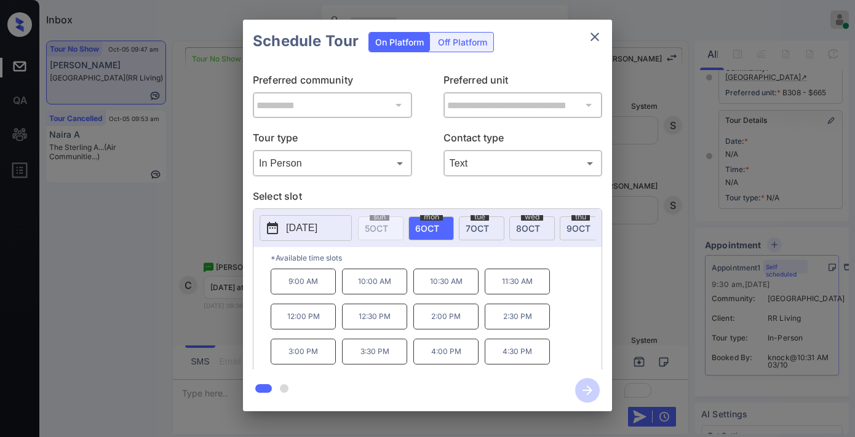
click at [521, 286] on p "11:30 AM" at bounding box center [517, 282] width 65 height 26
click at [587, 388] on icon "button" at bounding box center [587, 390] width 25 height 25
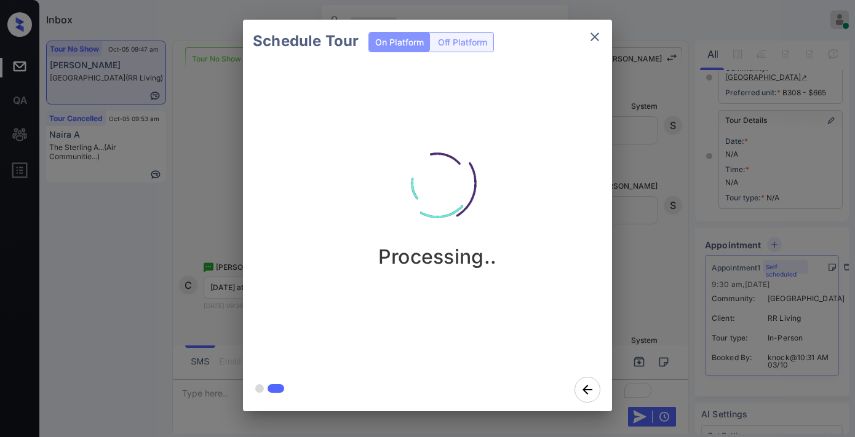
click at [530, 253] on div "Processing.." at bounding box center [437, 195] width 369 height 147
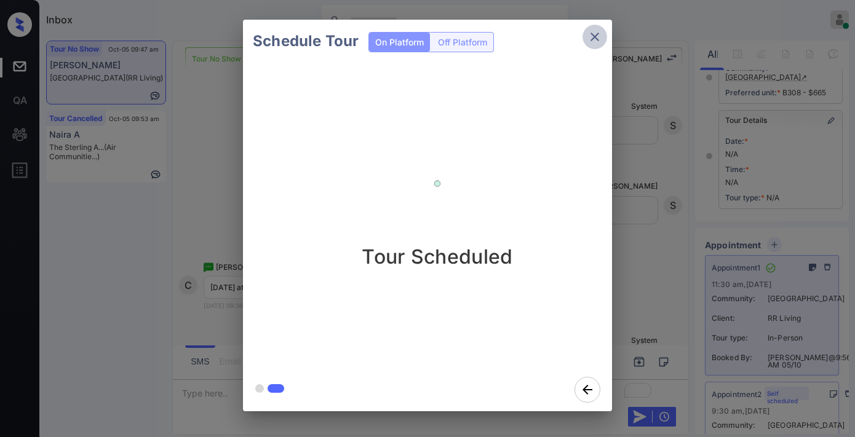
click at [602, 34] on icon "close" at bounding box center [594, 37] width 15 height 15
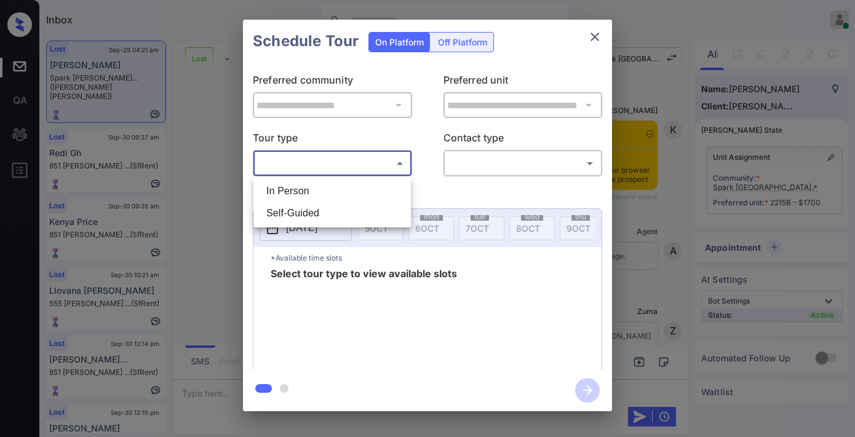
scroll to position [0, 4]
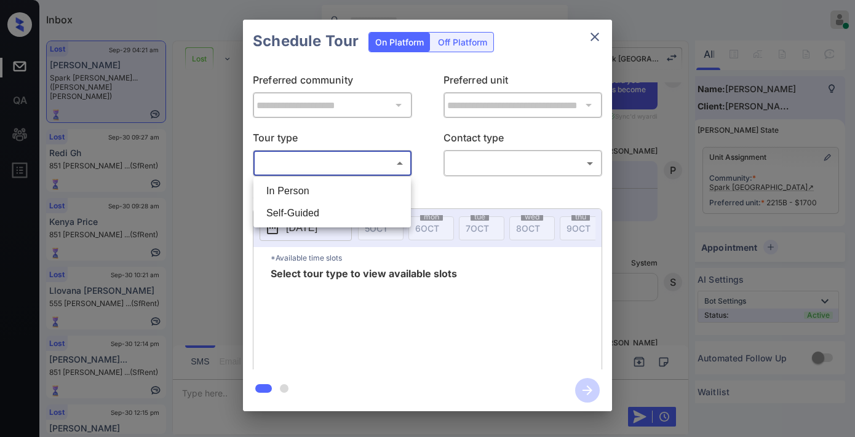
click at [330, 193] on li "In Person" at bounding box center [332, 191] width 151 height 22
type input "********"
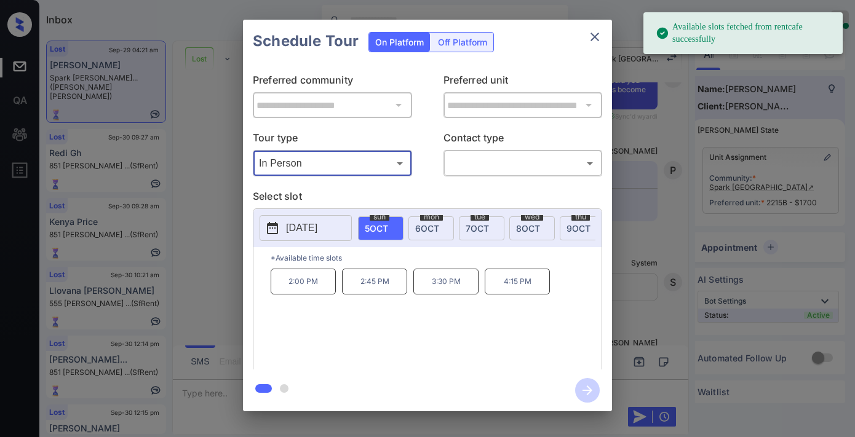
click at [599, 33] on icon "close" at bounding box center [594, 37] width 15 height 15
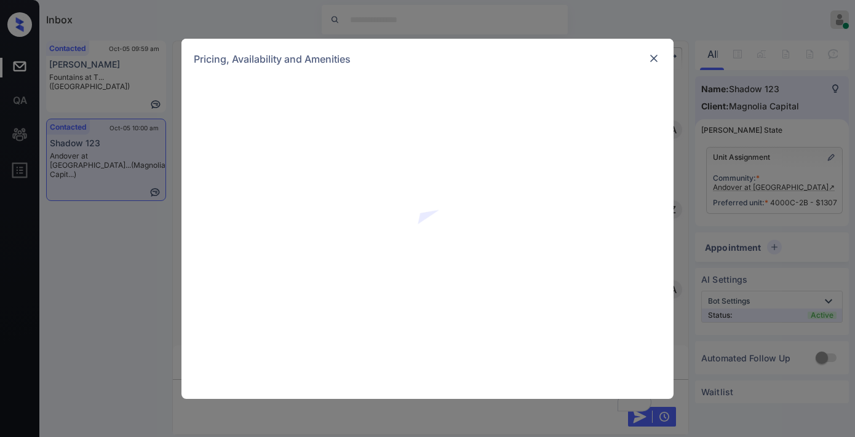
scroll to position [0, 4]
click at [660, 54] on div at bounding box center [653, 58] width 15 height 15
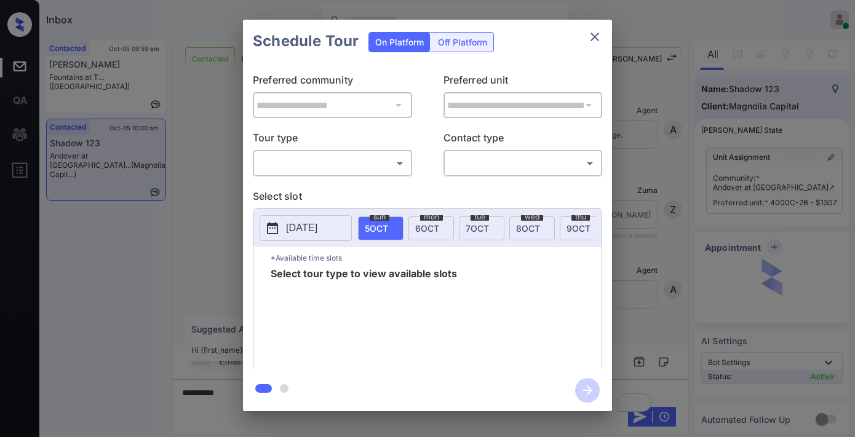
click at [343, 164] on body "Inbox [PERSON_NAME] Online Set yourself offline Set yourself on break Profile S…" at bounding box center [427, 218] width 855 height 437
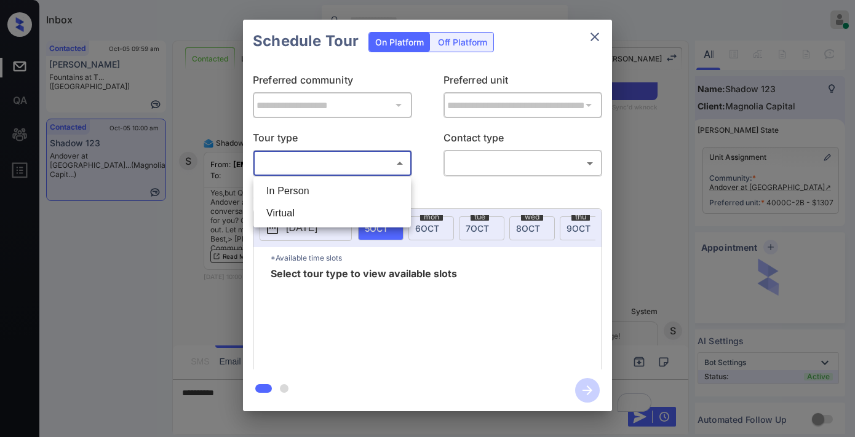
click at [346, 188] on li "In Person" at bounding box center [332, 191] width 151 height 22
type input "********"
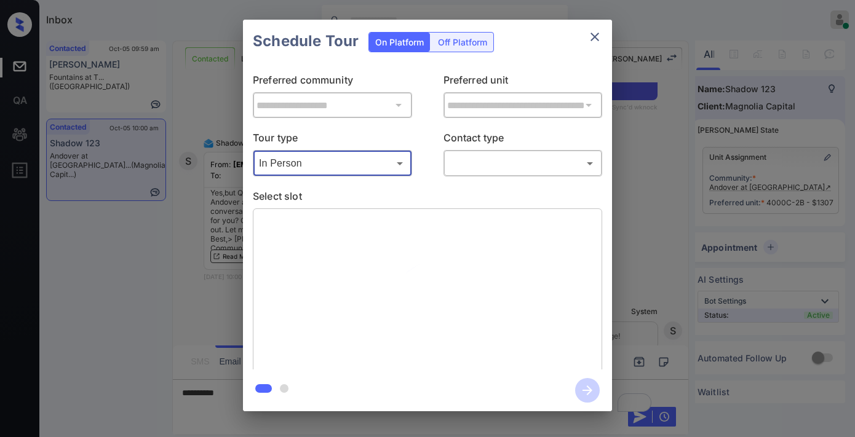
click at [481, 161] on body "Inbox Samantha Soliven Online Set yourself offline Set yourself on break Profil…" at bounding box center [427, 218] width 855 height 437
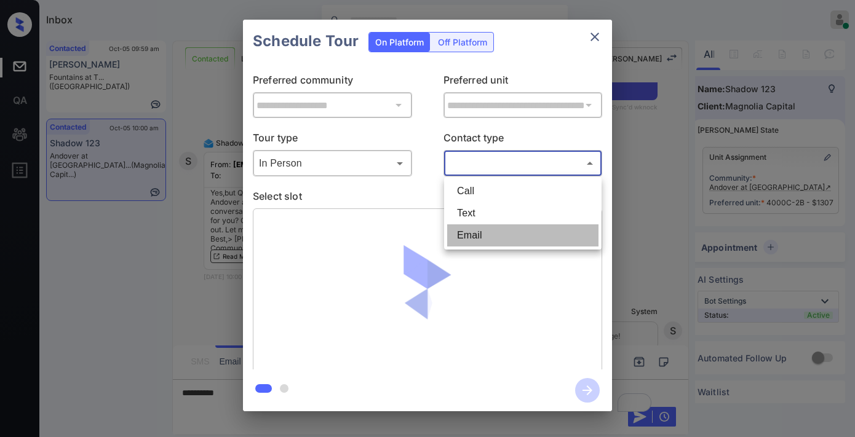
click at [496, 228] on li "Email" at bounding box center [522, 236] width 151 height 22
type input "*****"
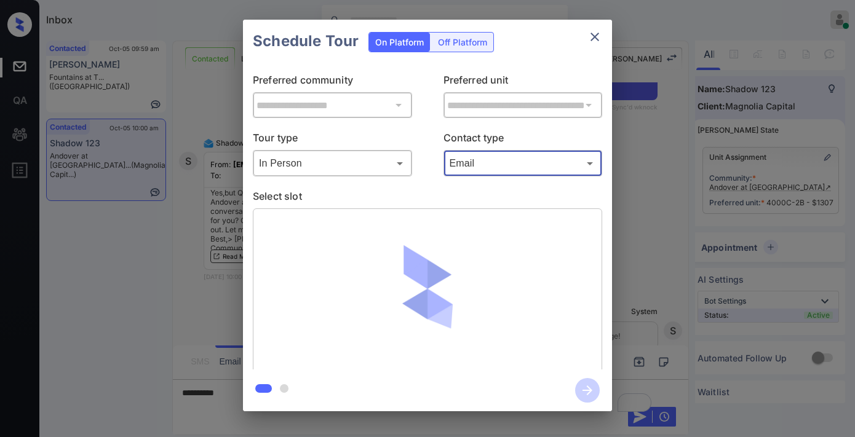
click at [746, 156] on div "**********" at bounding box center [427, 215] width 855 height 431
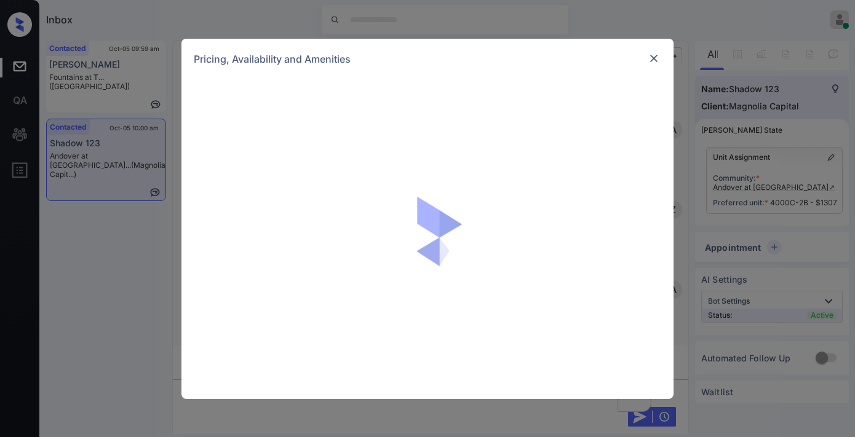
scroll to position [0, 4]
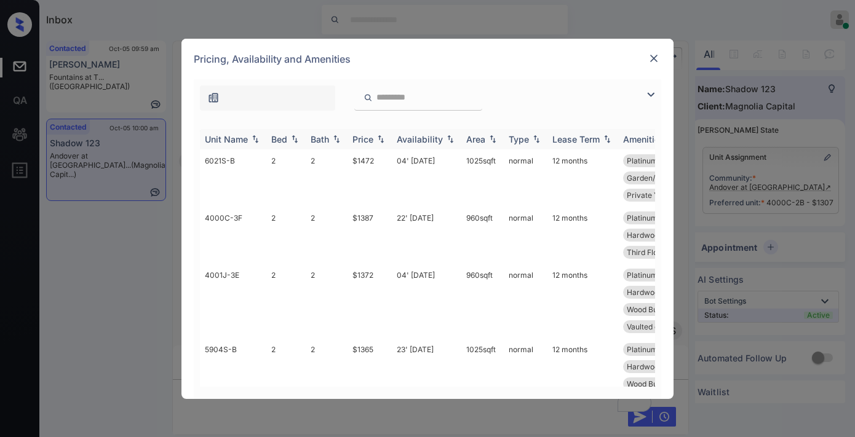
click at [372, 140] on div "Price" at bounding box center [362, 139] width 21 height 10
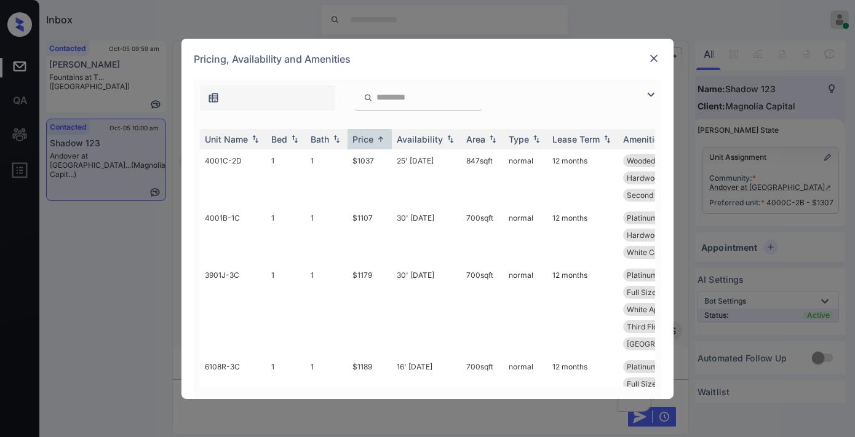
click at [646, 95] on img at bounding box center [650, 94] width 15 height 15
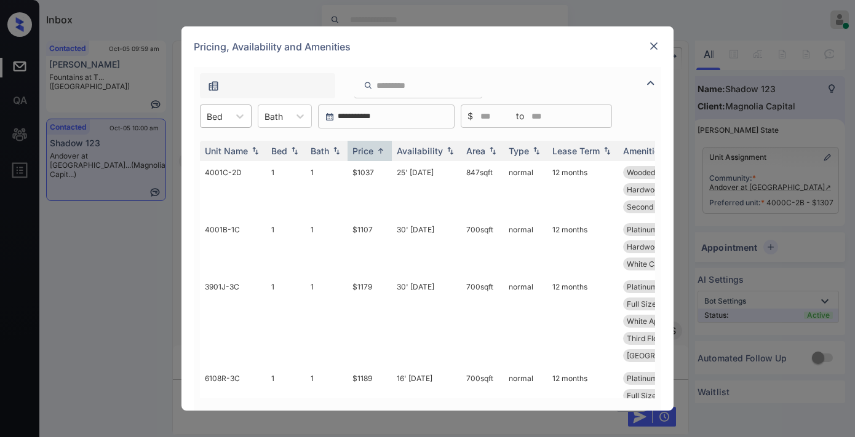
click at [218, 121] on div at bounding box center [215, 116] width 16 height 13
click at [651, 49] on img at bounding box center [654, 46] width 12 height 12
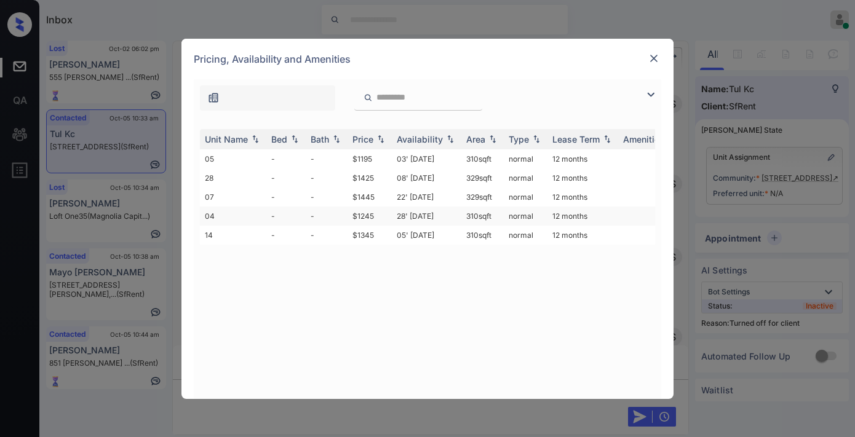
scroll to position [0, 4]
click at [373, 143] on div "Price" at bounding box center [362, 139] width 21 height 10
click at [372, 154] on td "$1195" at bounding box center [370, 158] width 44 height 19
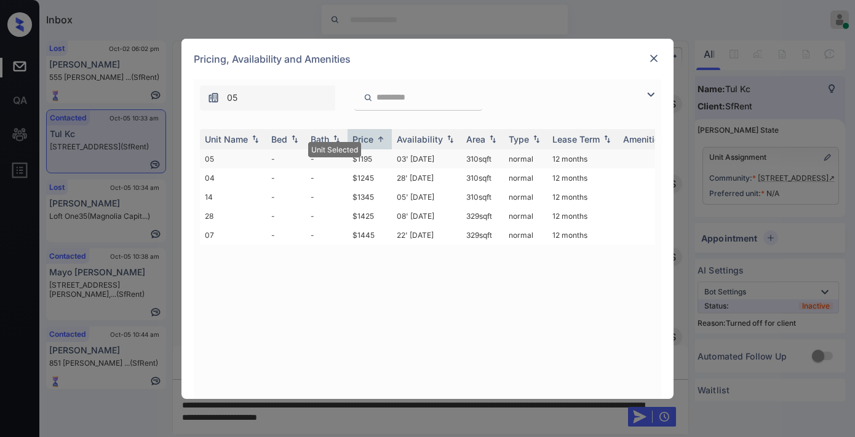
click at [372, 154] on td "$1195" at bounding box center [370, 158] width 44 height 19
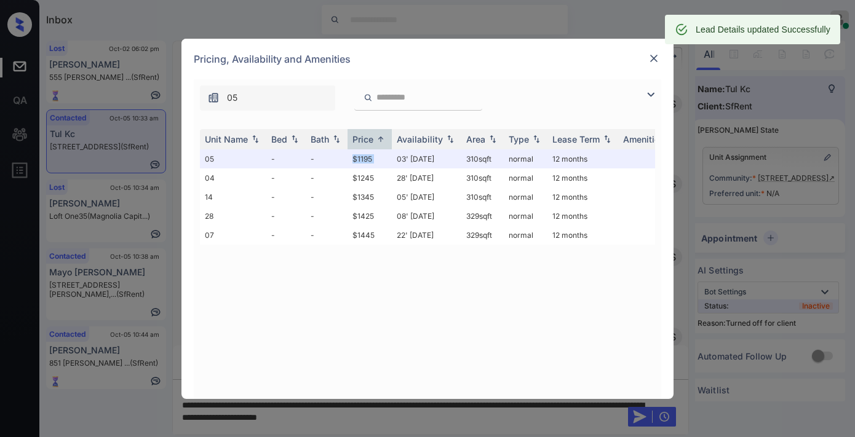
click at [654, 57] on img at bounding box center [654, 58] width 12 height 12
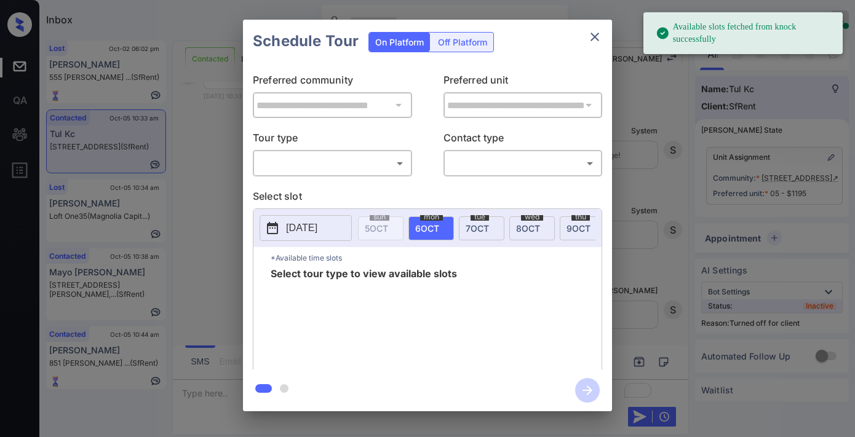
scroll to position [0, 4]
click at [464, 34] on div "Off Platform" at bounding box center [463, 42] width 62 height 19
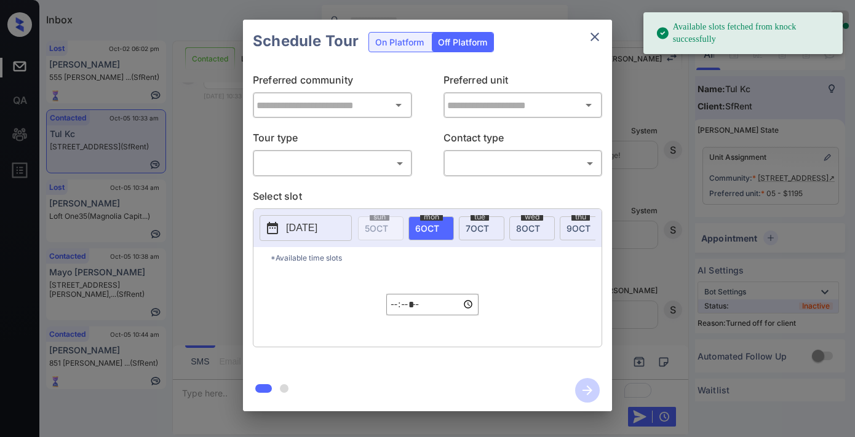
type input "**********"
click at [366, 153] on body "Available slots fetched from knock successfully Inbox [PERSON_NAME] Online Set …" at bounding box center [427, 218] width 855 height 437
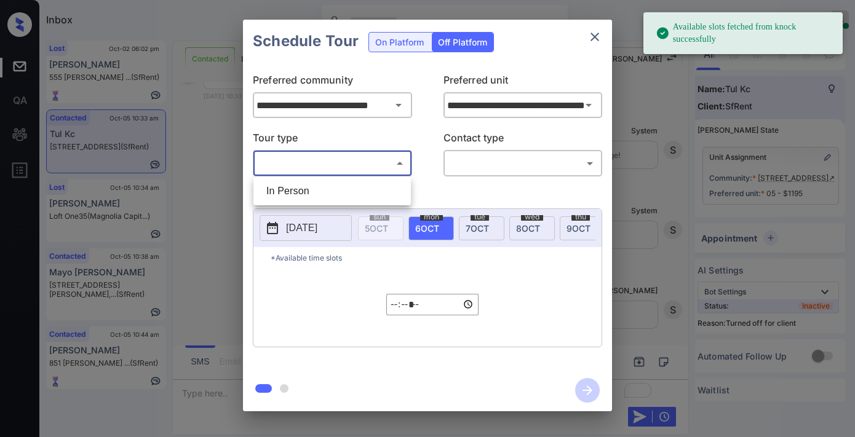
click at [366, 183] on li "In Person" at bounding box center [332, 191] width 151 height 22
type input "********"
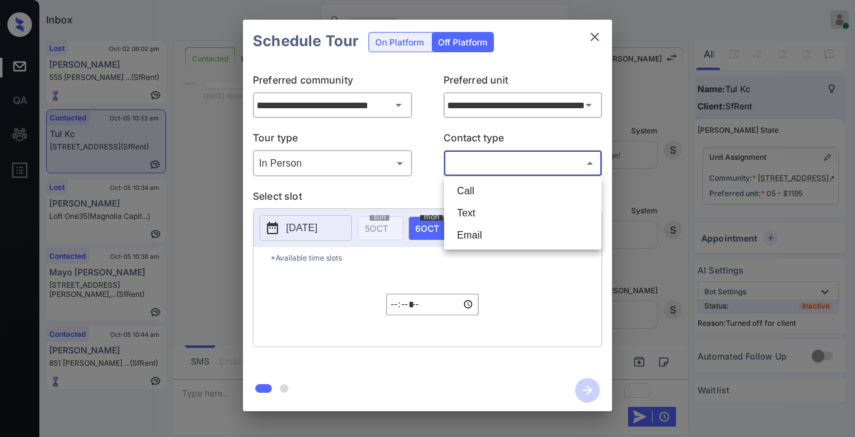
click at [496, 169] on body "Available slots fetched from knock successfully Inbox [PERSON_NAME] Online Set …" at bounding box center [427, 218] width 855 height 437
click at [488, 209] on li "Text" at bounding box center [522, 213] width 151 height 22
type input "****"
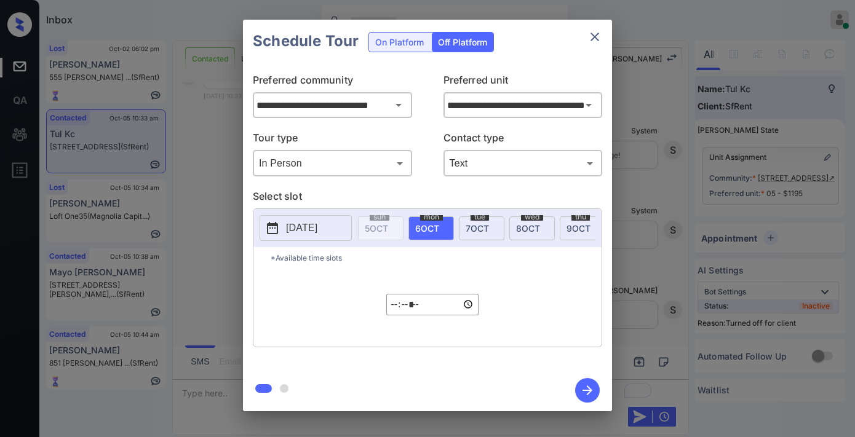
click at [317, 228] on p "[DATE]" at bounding box center [301, 228] width 31 height 15
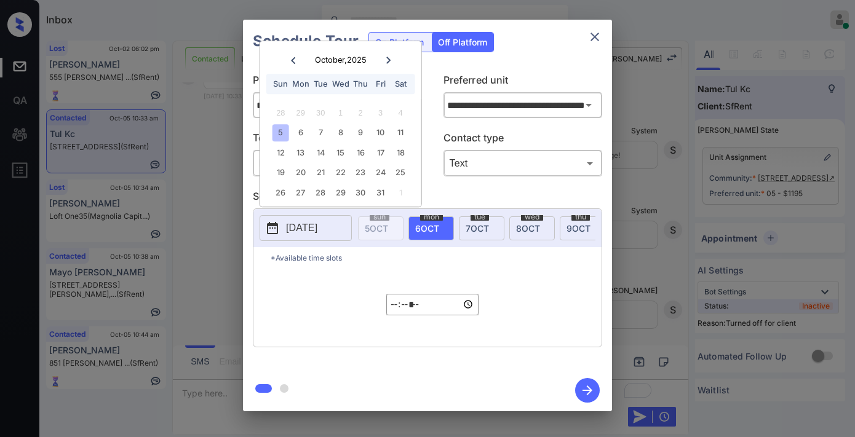
click at [336, 136] on div "8" at bounding box center [340, 133] width 17 height 17
type input "**********"
click at [394, 316] on input "*****" at bounding box center [432, 305] width 92 height 22
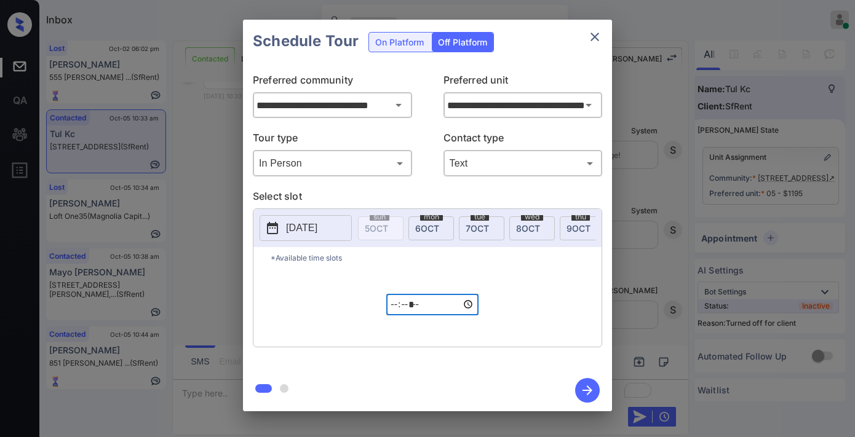
type input "*****"
click at [595, 392] on icon "button" at bounding box center [587, 390] width 25 height 25
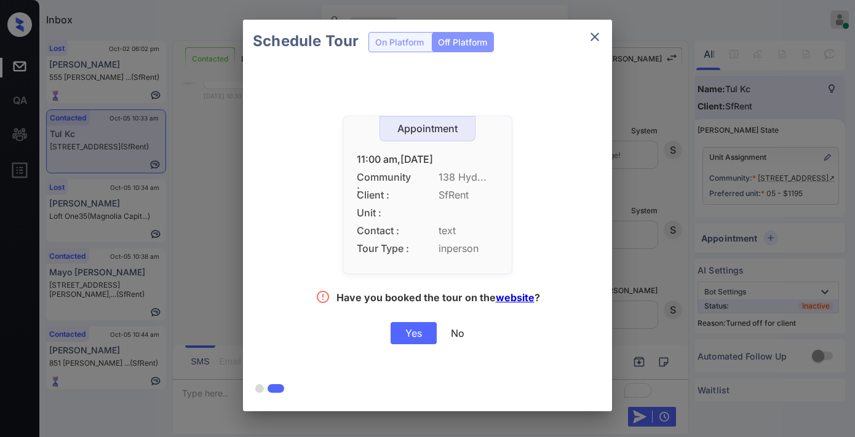
click at [423, 330] on div "Yes" at bounding box center [414, 333] width 46 height 22
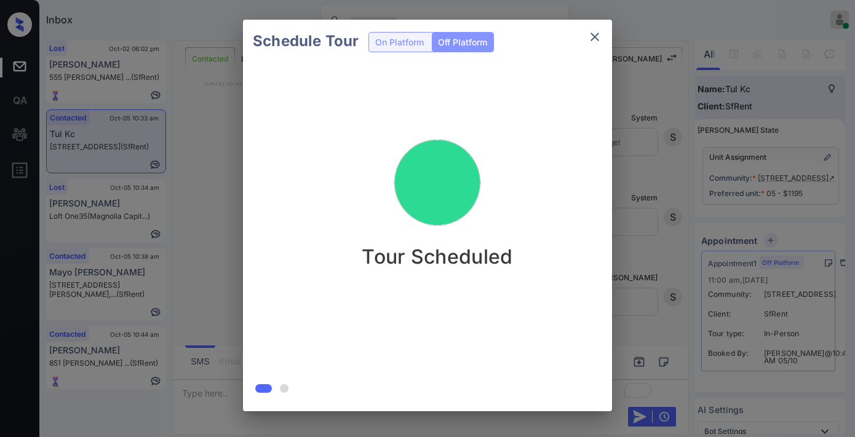
click at [698, 89] on div "Schedule Tour On Platform Off Platform Tour Scheduled" at bounding box center [427, 215] width 855 height 431
